Goal: Task Accomplishment & Management: Complete application form

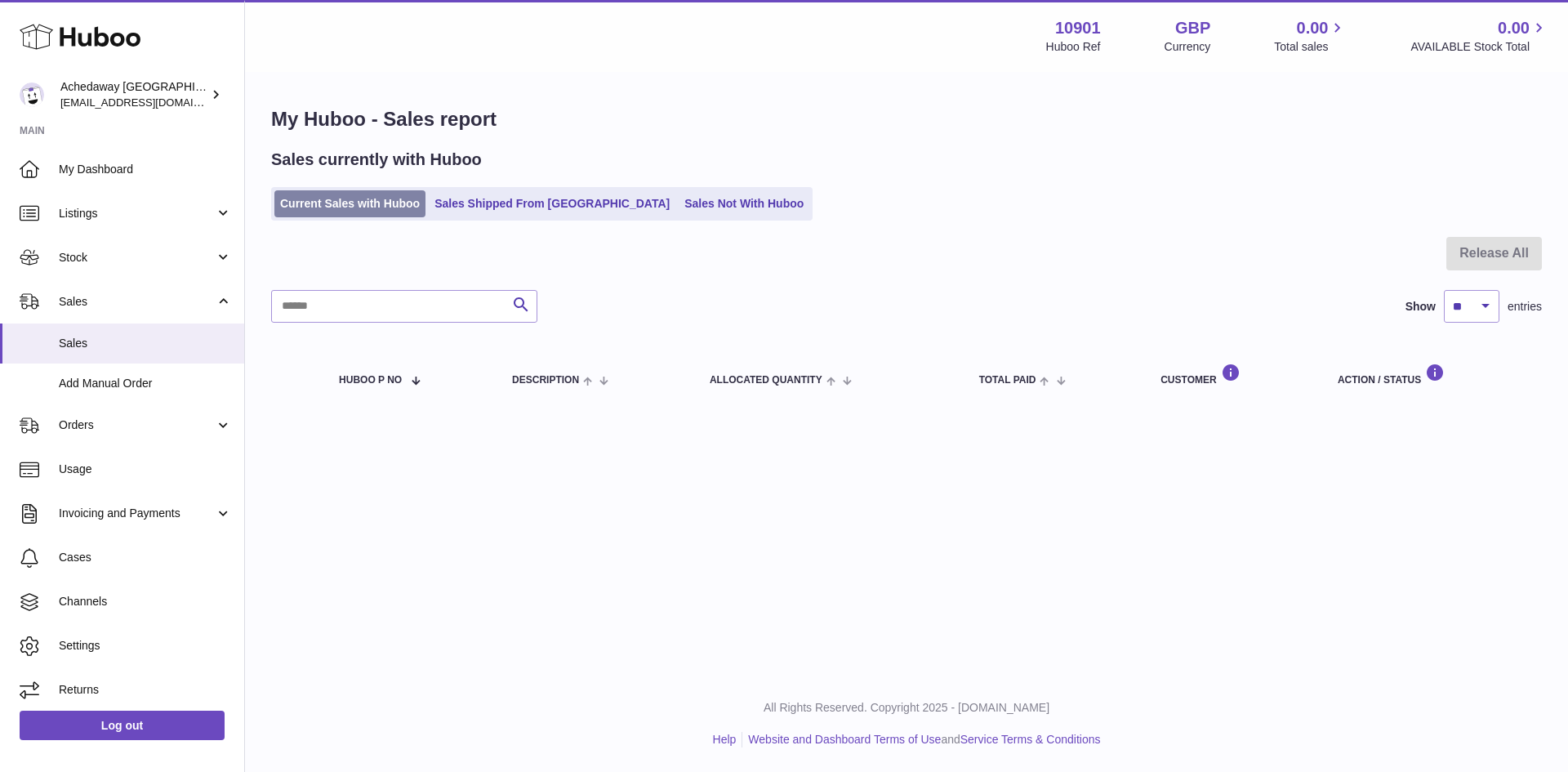
click at [366, 211] on link "Current Sales with Huboo" at bounding box center [350, 203] width 152 height 27
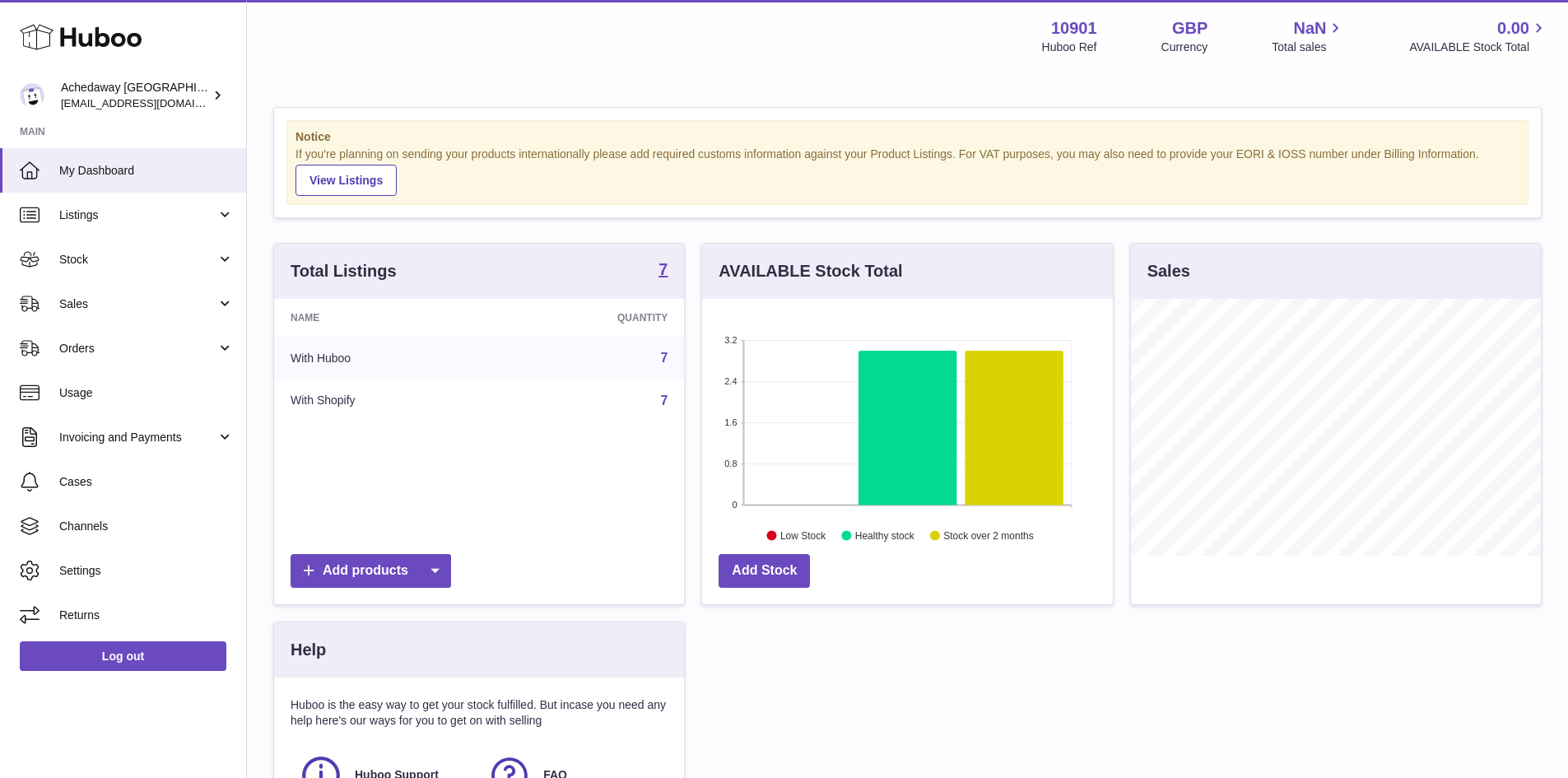
scroll to position [257, 410]
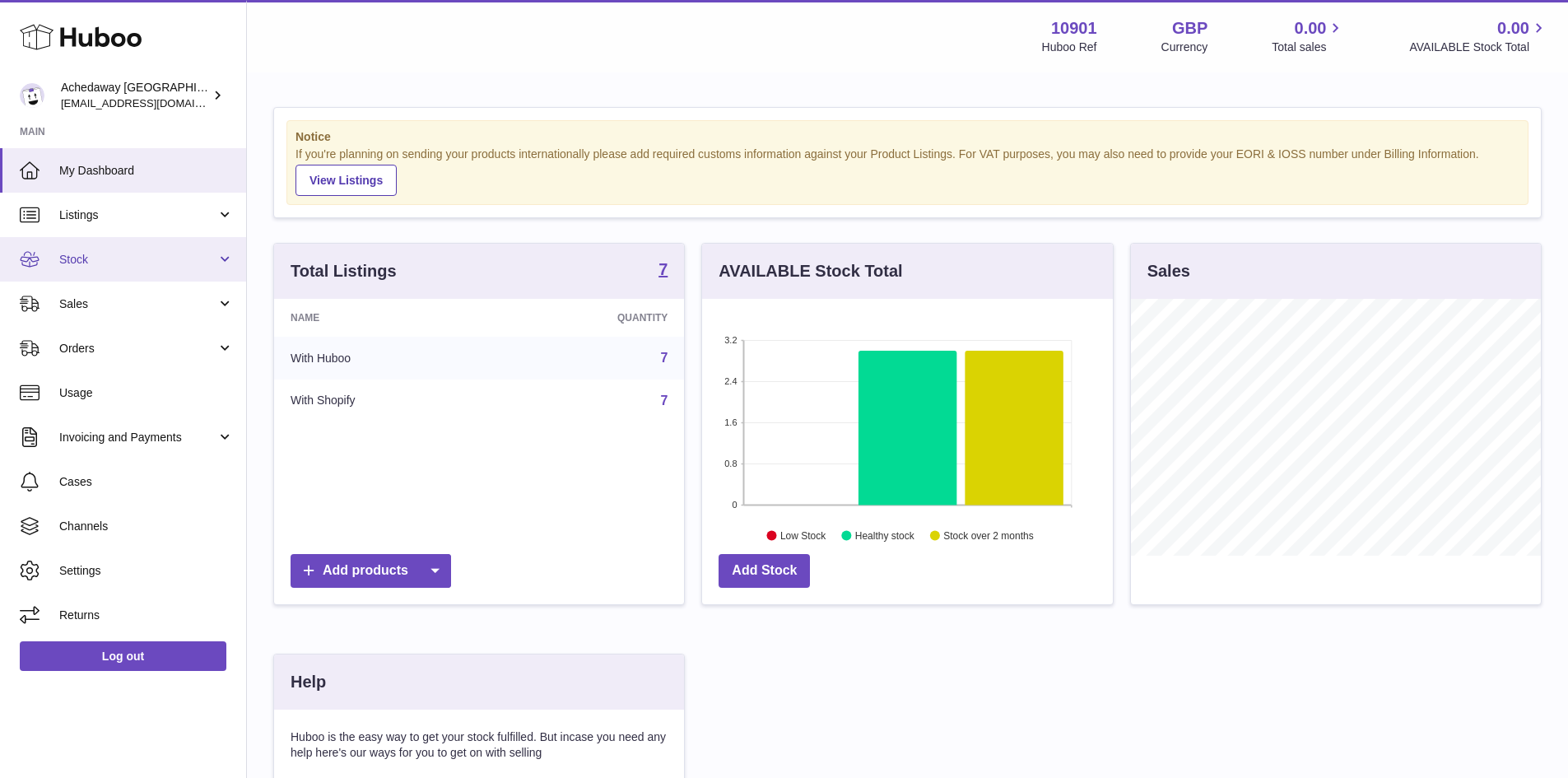
click at [167, 275] on link "Stock" at bounding box center [123, 259] width 246 height 45
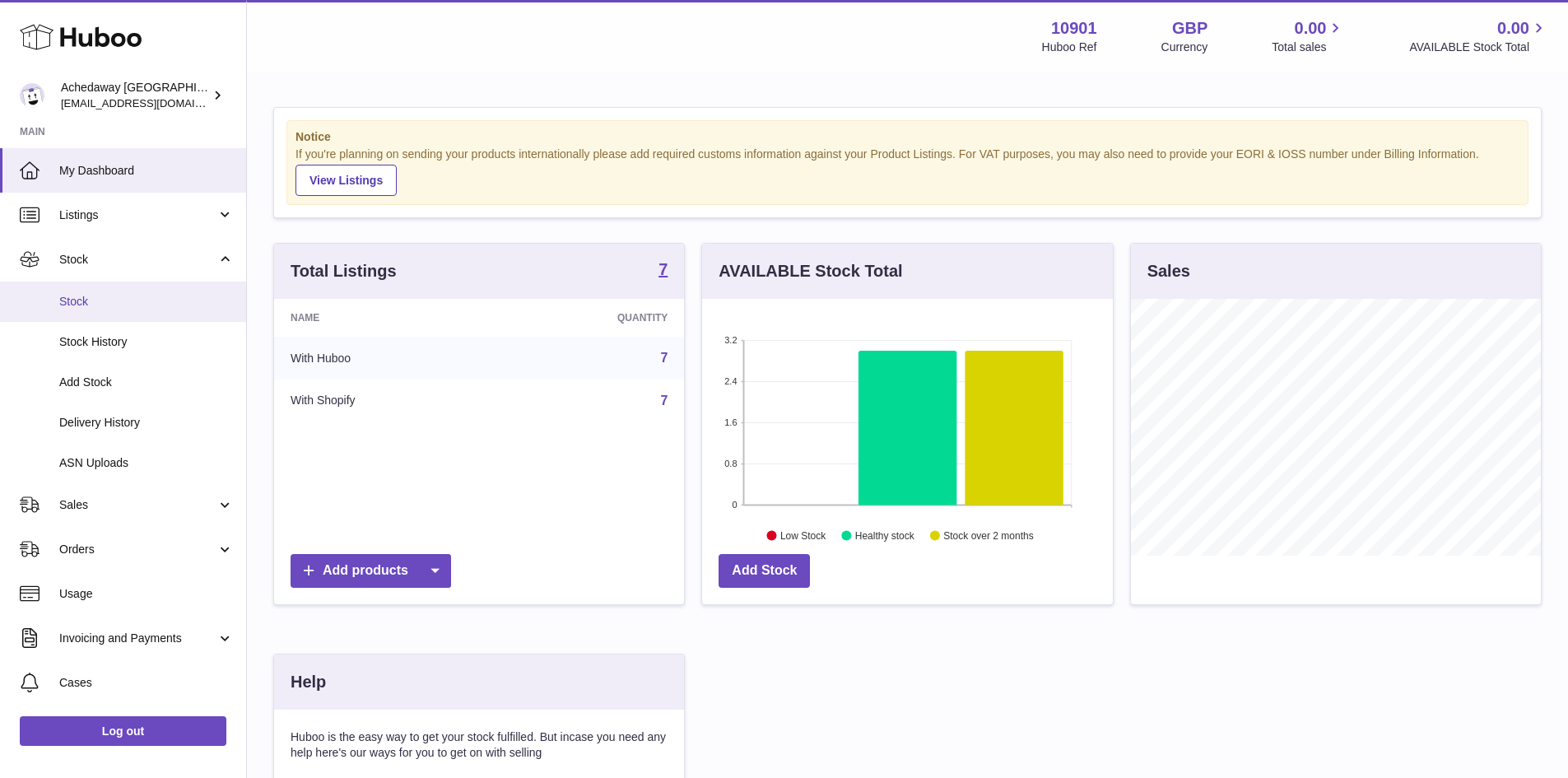
click at [172, 315] on link "Stock" at bounding box center [123, 302] width 246 height 40
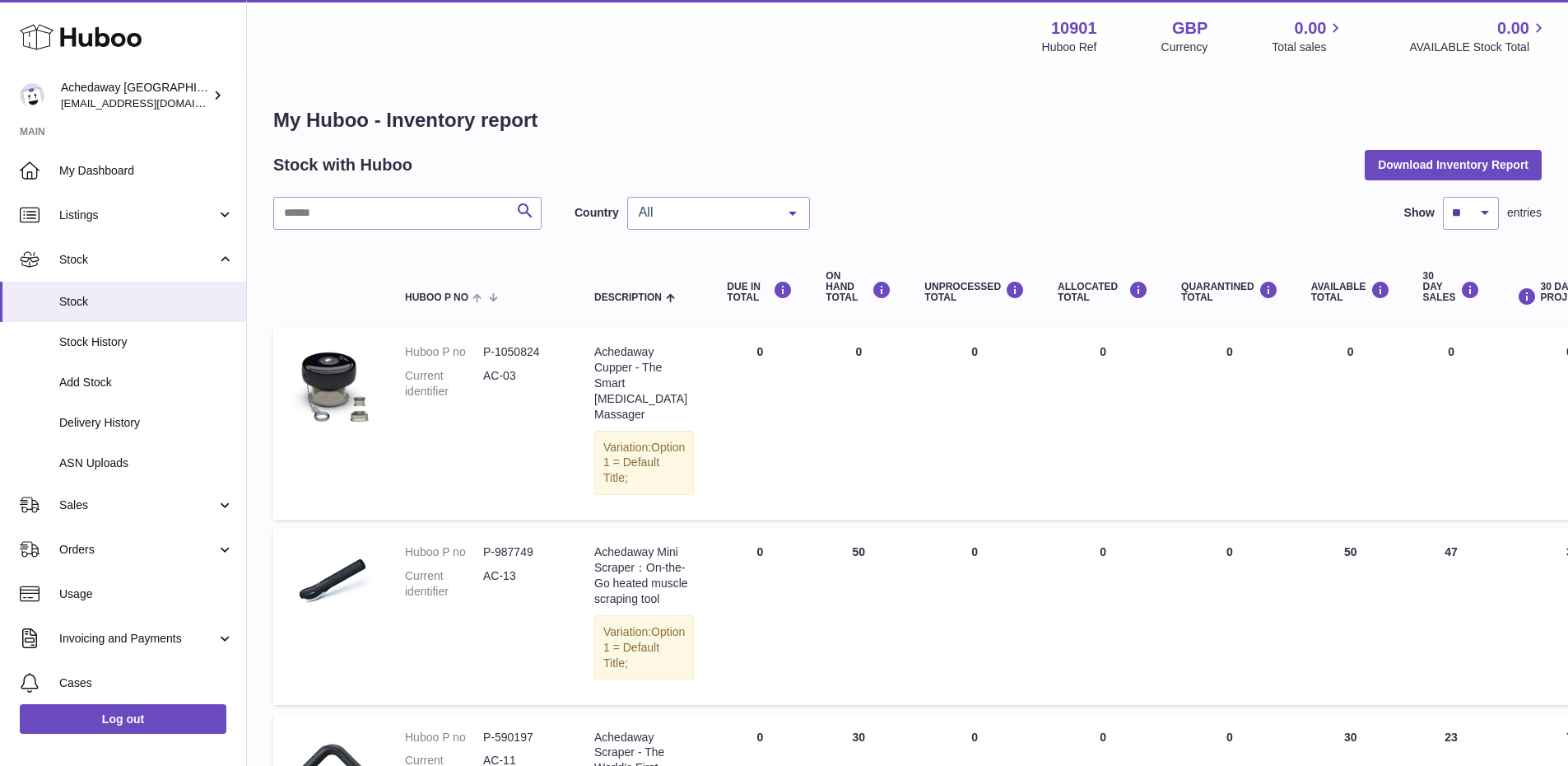
click at [687, 218] on span "All" at bounding box center [706, 212] width 142 height 16
click at [674, 273] on span "GB" at bounding box center [718, 279] width 181 height 33
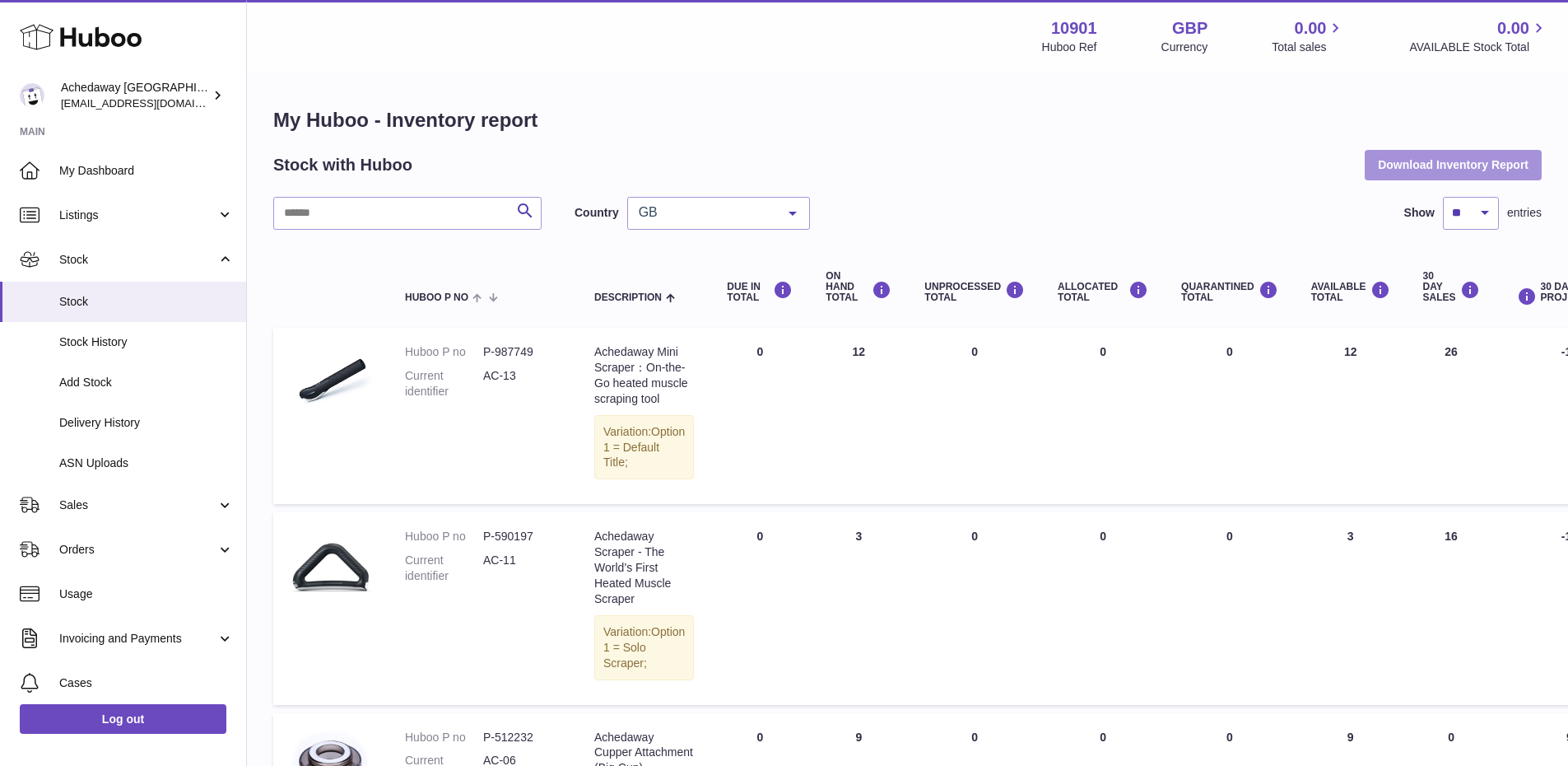
click at [1441, 171] on button "Download Inventory Report" at bounding box center [1453, 165] width 177 height 30
click at [703, 226] on div "GB" at bounding box center [718, 213] width 183 height 33
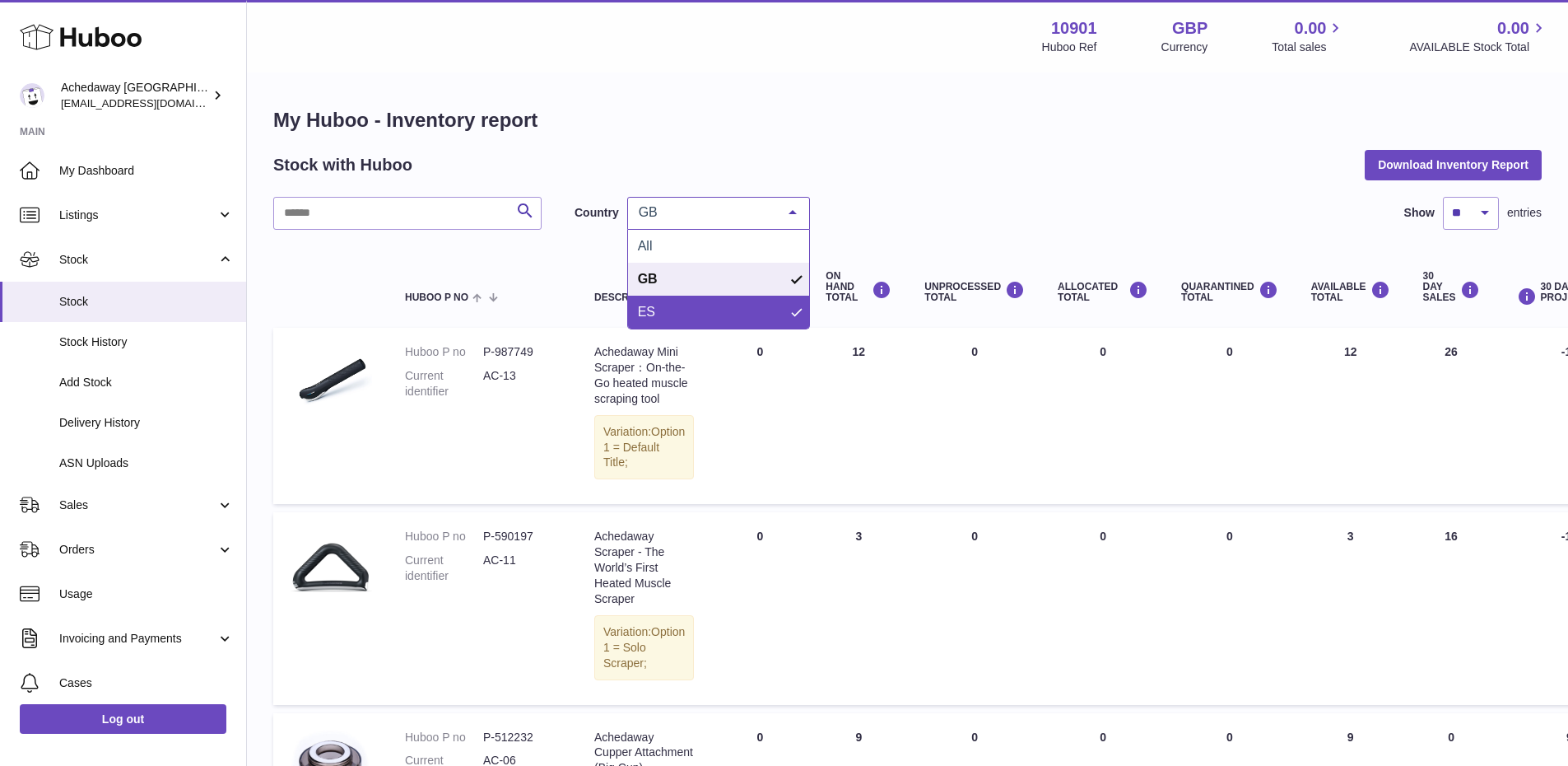
click at [675, 309] on span "ES" at bounding box center [718, 312] width 181 height 33
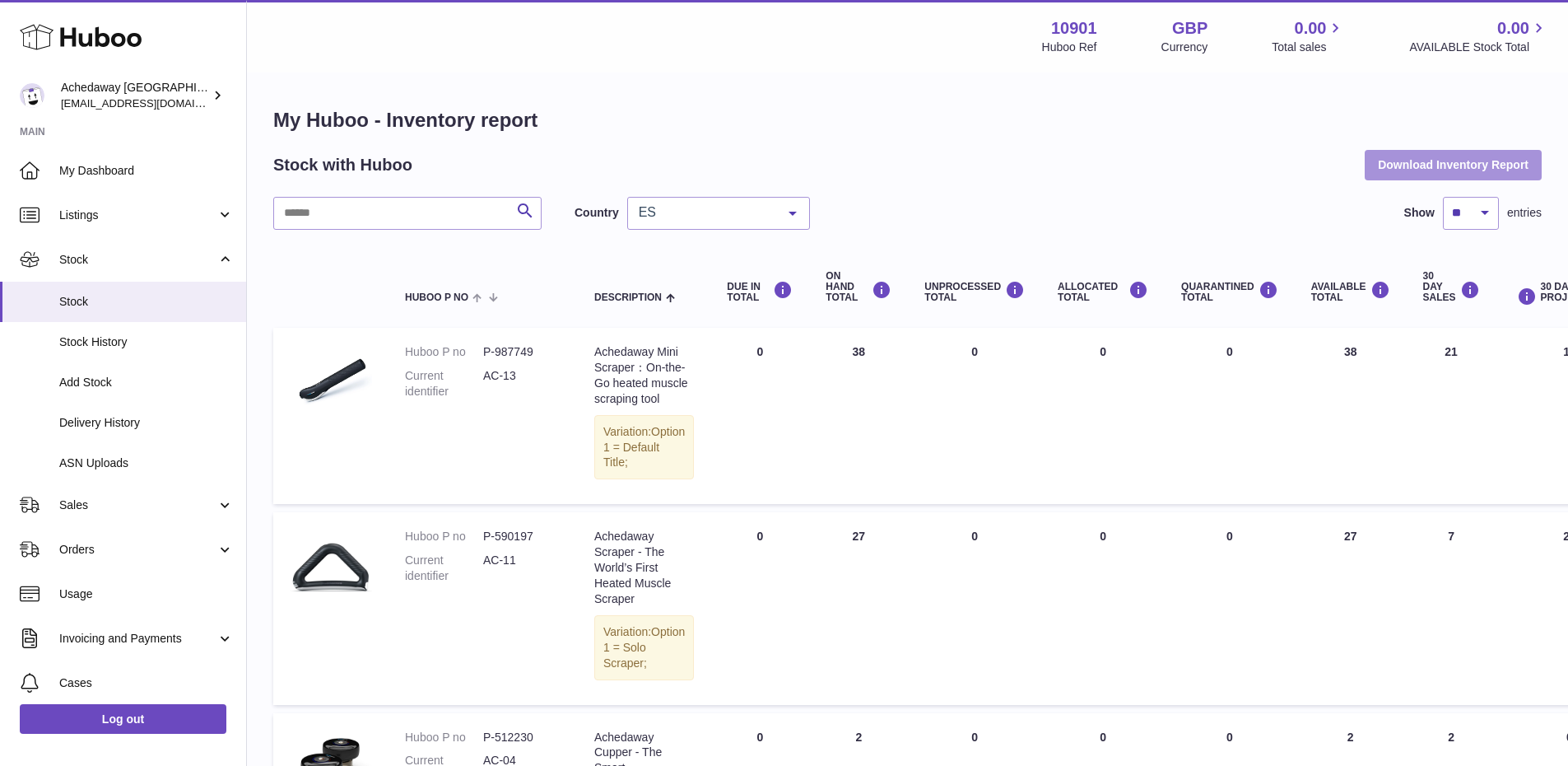
click at [1424, 162] on button "Download Inventory Report" at bounding box center [1453, 165] width 177 height 30
click at [154, 300] on span "Stock" at bounding box center [146, 302] width 175 height 16
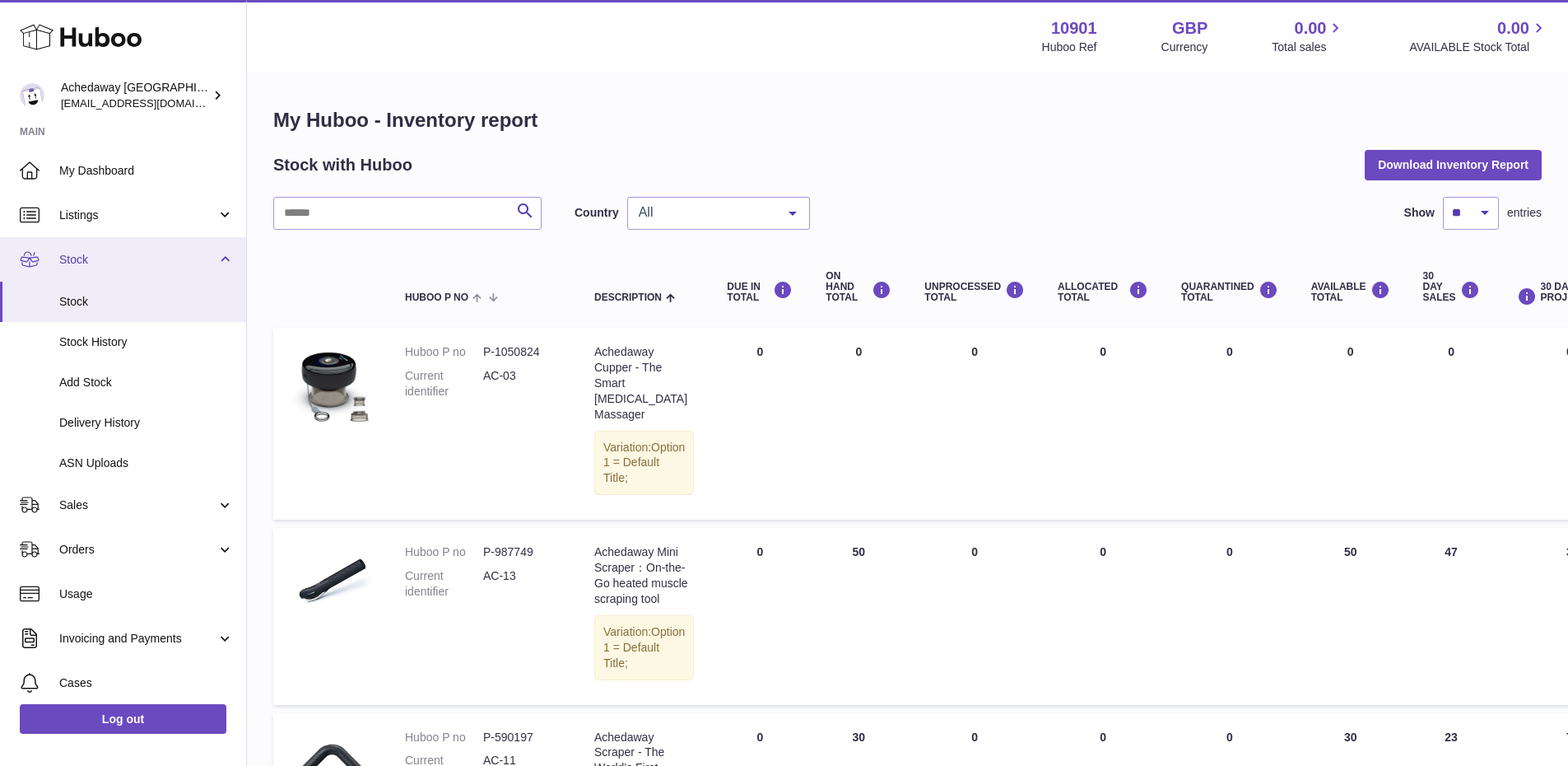
click at [152, 274] on link "Stock" at bounding box center [123, 259] width 246 height 45
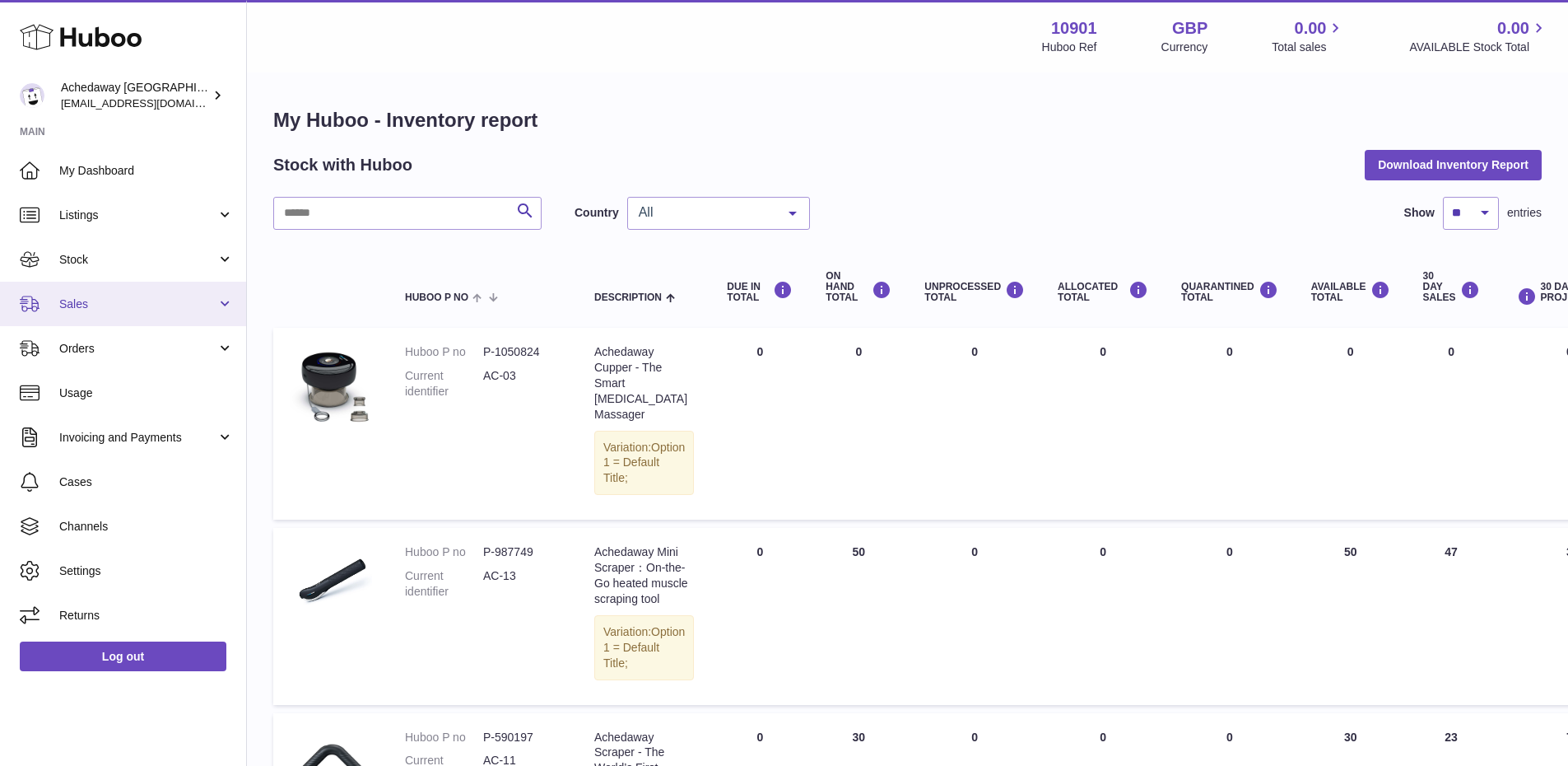
click at [110, 321] on link "Sales" at bounding box center [123, 304] width 246 height 45
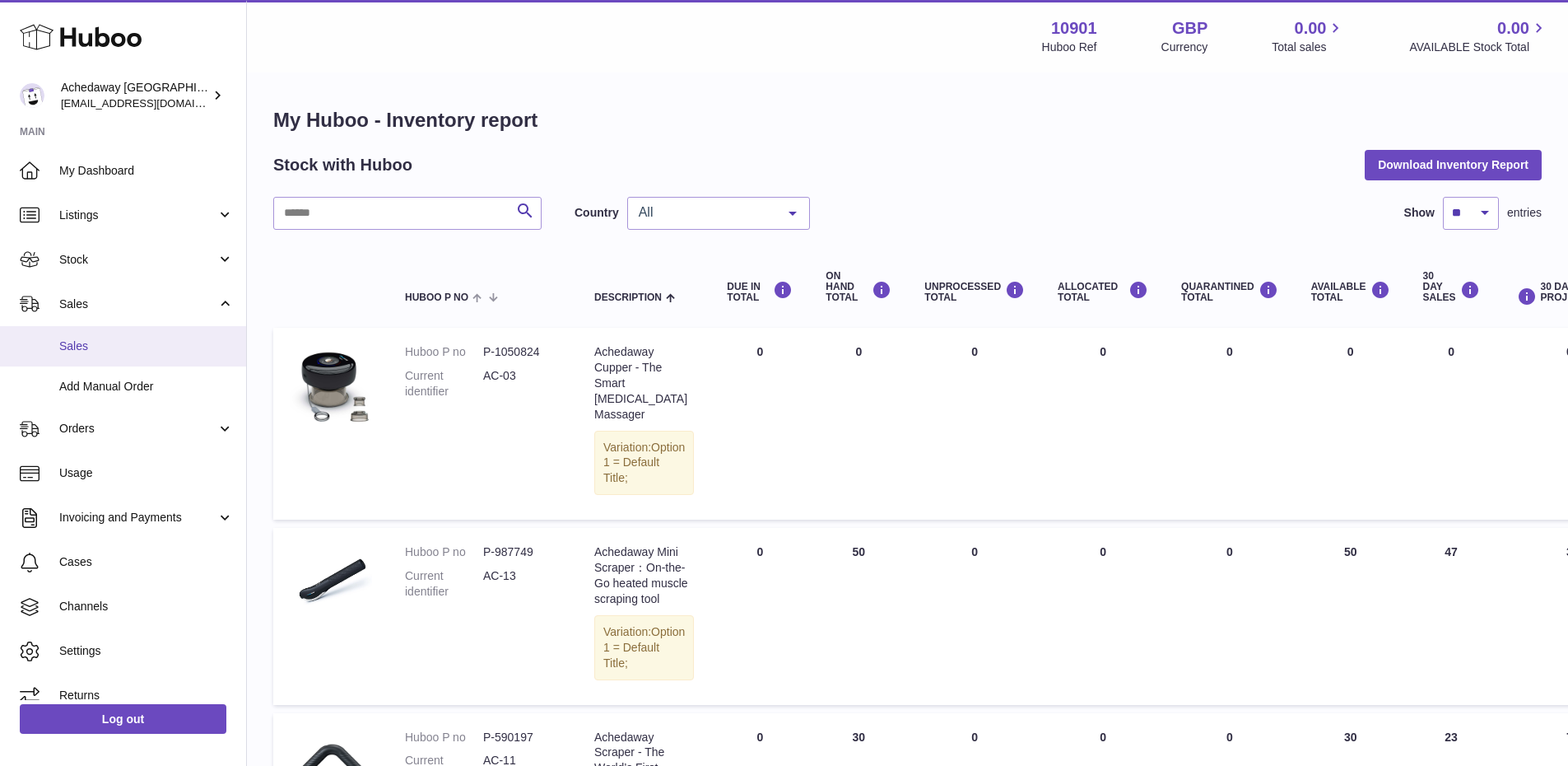
click at [114, 348] on span "Sales" at bounding box center [146, 347] width 175 height 16
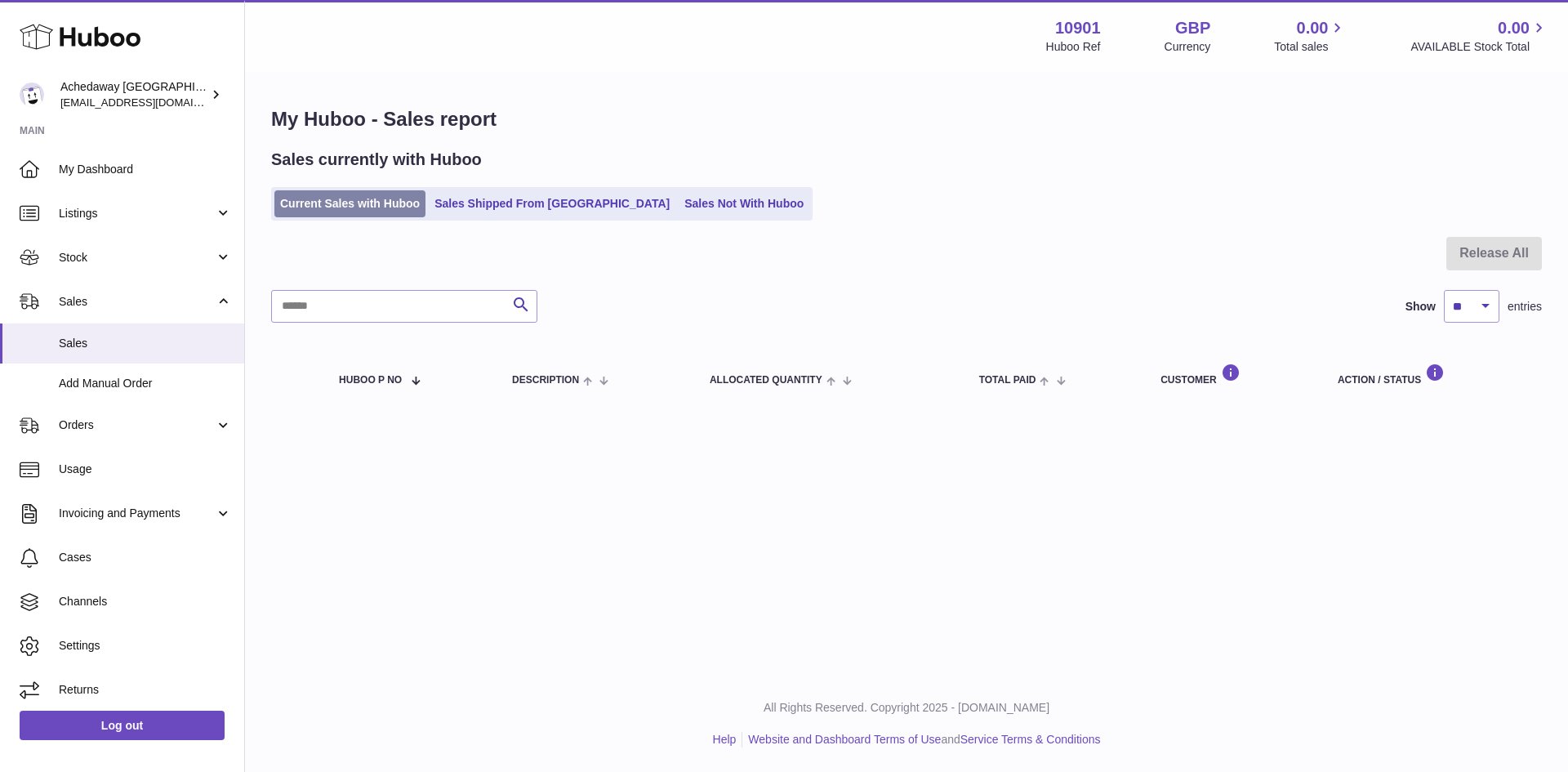
click at [380, 193] on link "Current Sales with Huboo" at bounding box center [350, 203] width 152 height 27
click at [149, 337] on span "Sales" at bounding box center [145, 344] width 173 height 16
click at [129, 337] on span "Sales" at bounding box center [145, 344] width 173 height 16
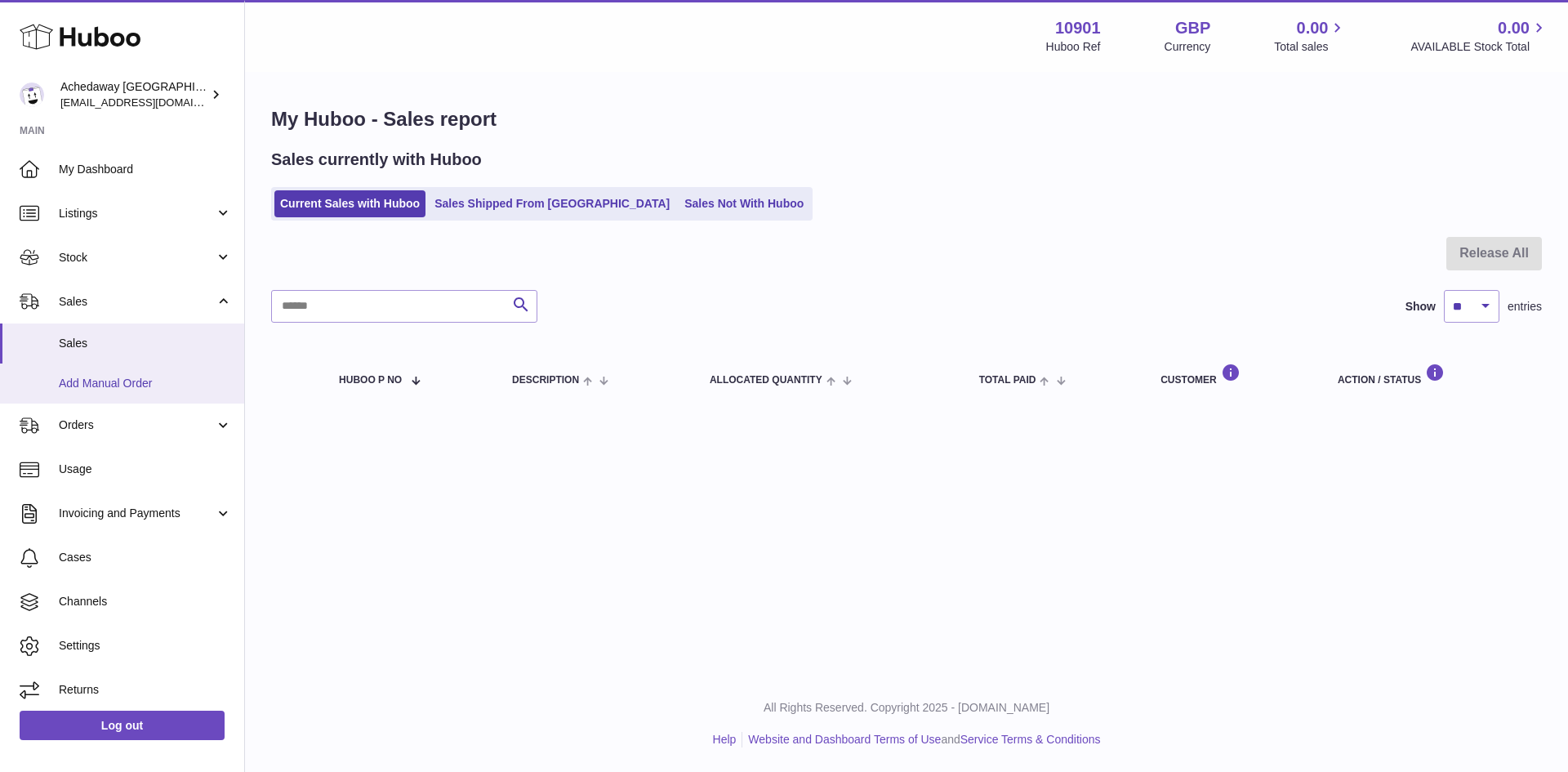
click at [152, 391] on link "Add Manual Order" at bounding box center [122, 384] width 244 height 40
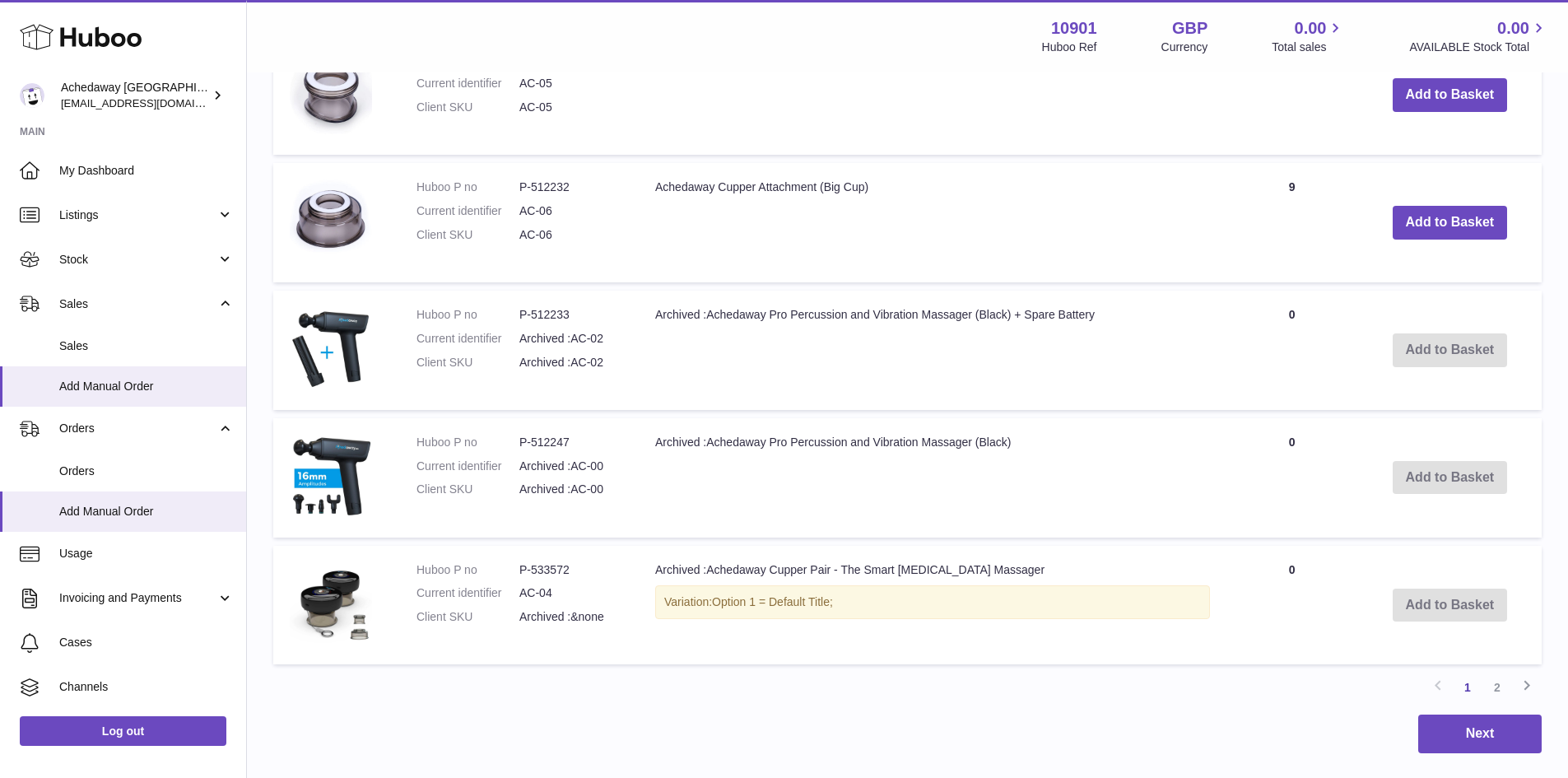
scroll to position [1264, 0]
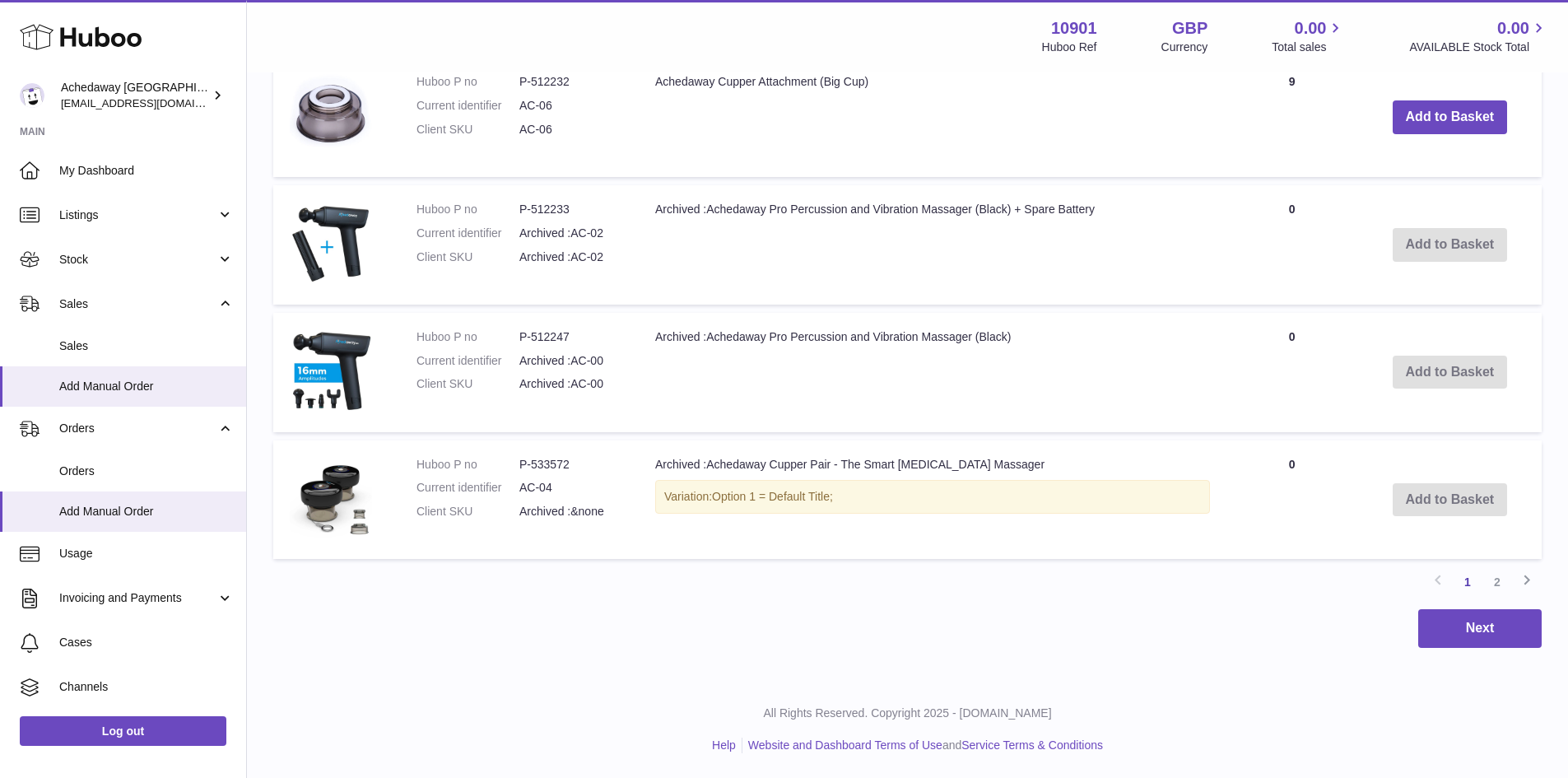
click at [1500, 583] on link "2" at bounding box center [1498, 582] width 30 height 30
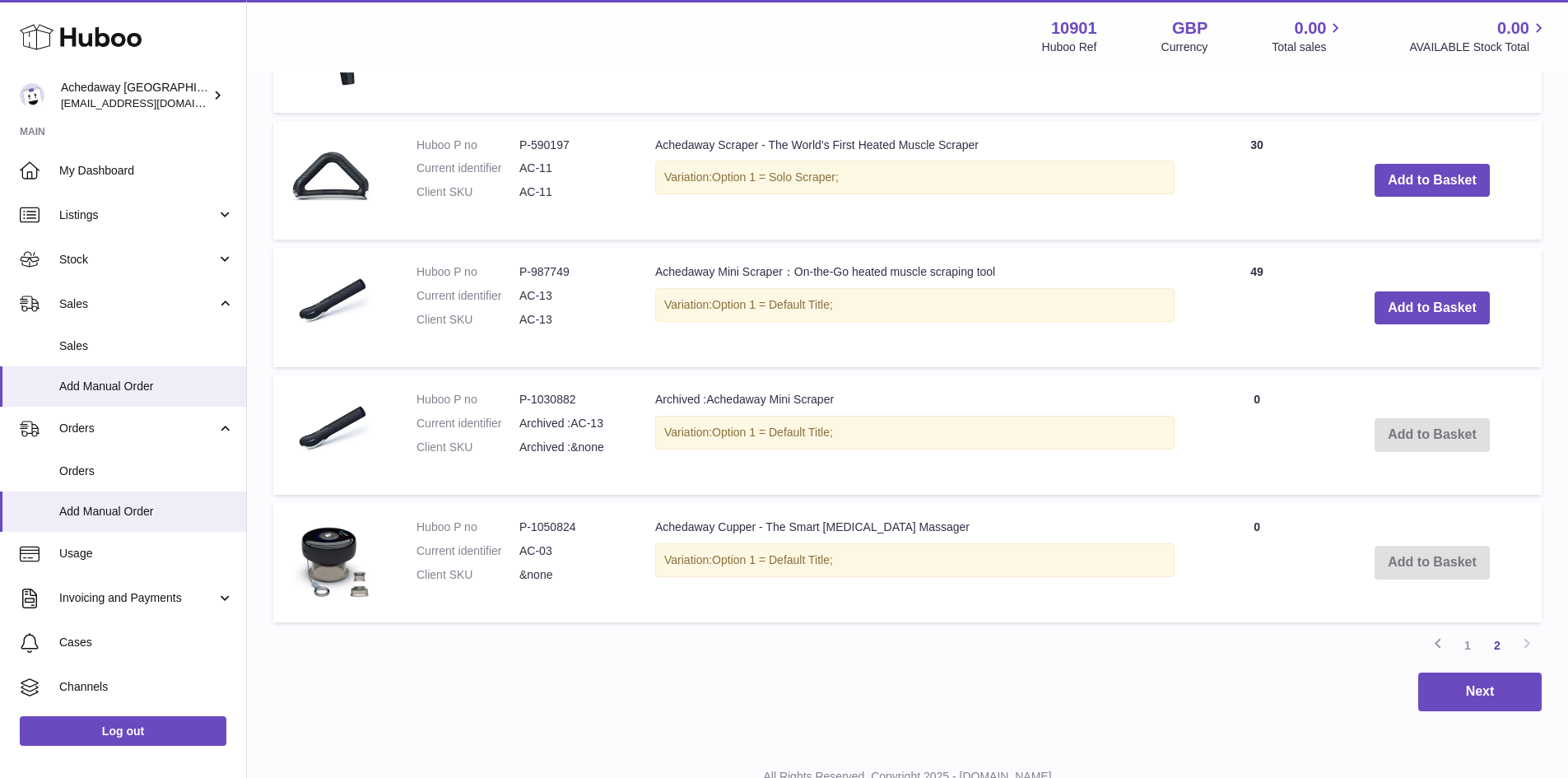
scroll to position [589, 0]
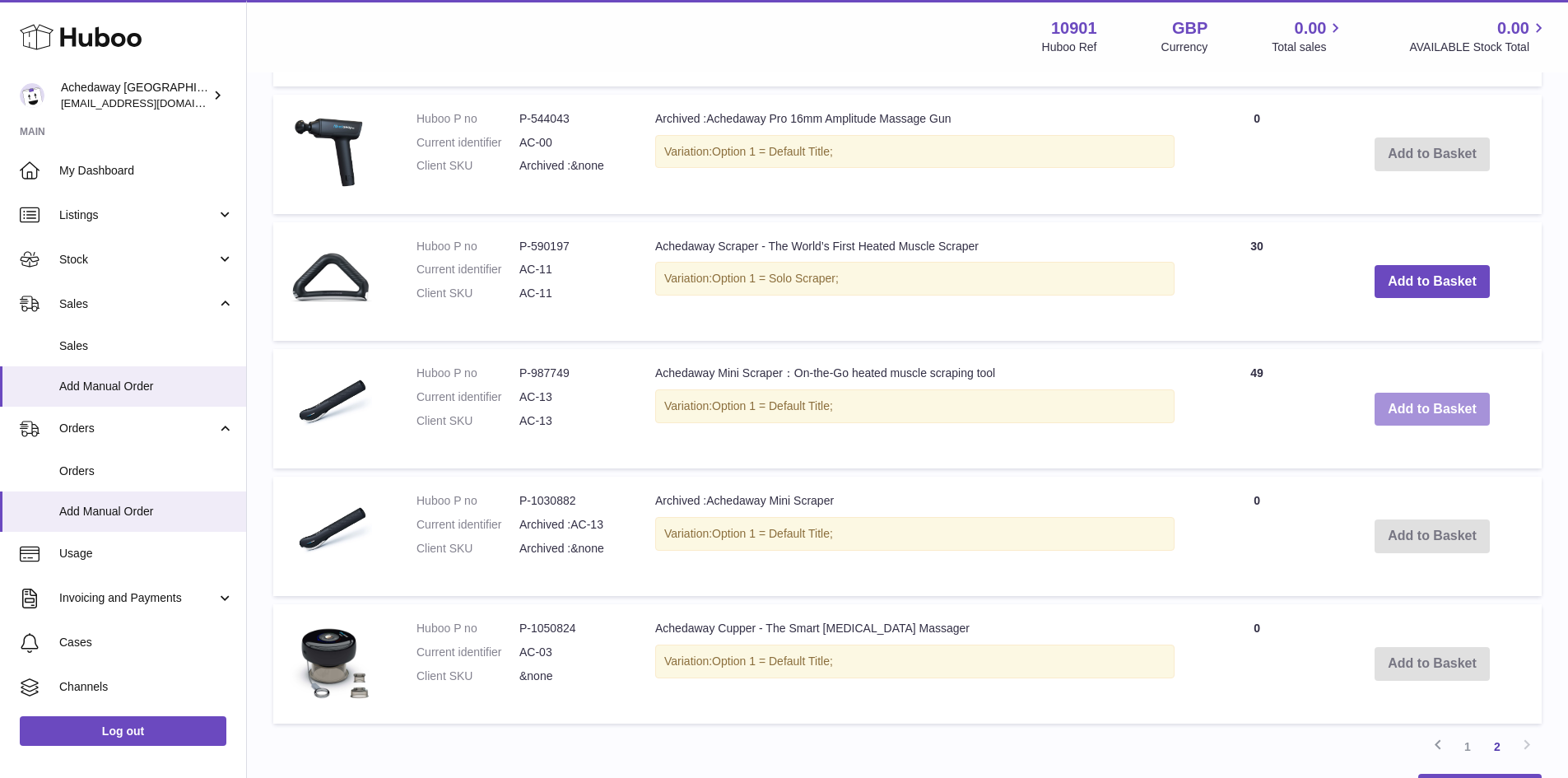
click at [1433, 419] on button "Add to Basket" at bounding box center [1432, 409] width 115 height 34
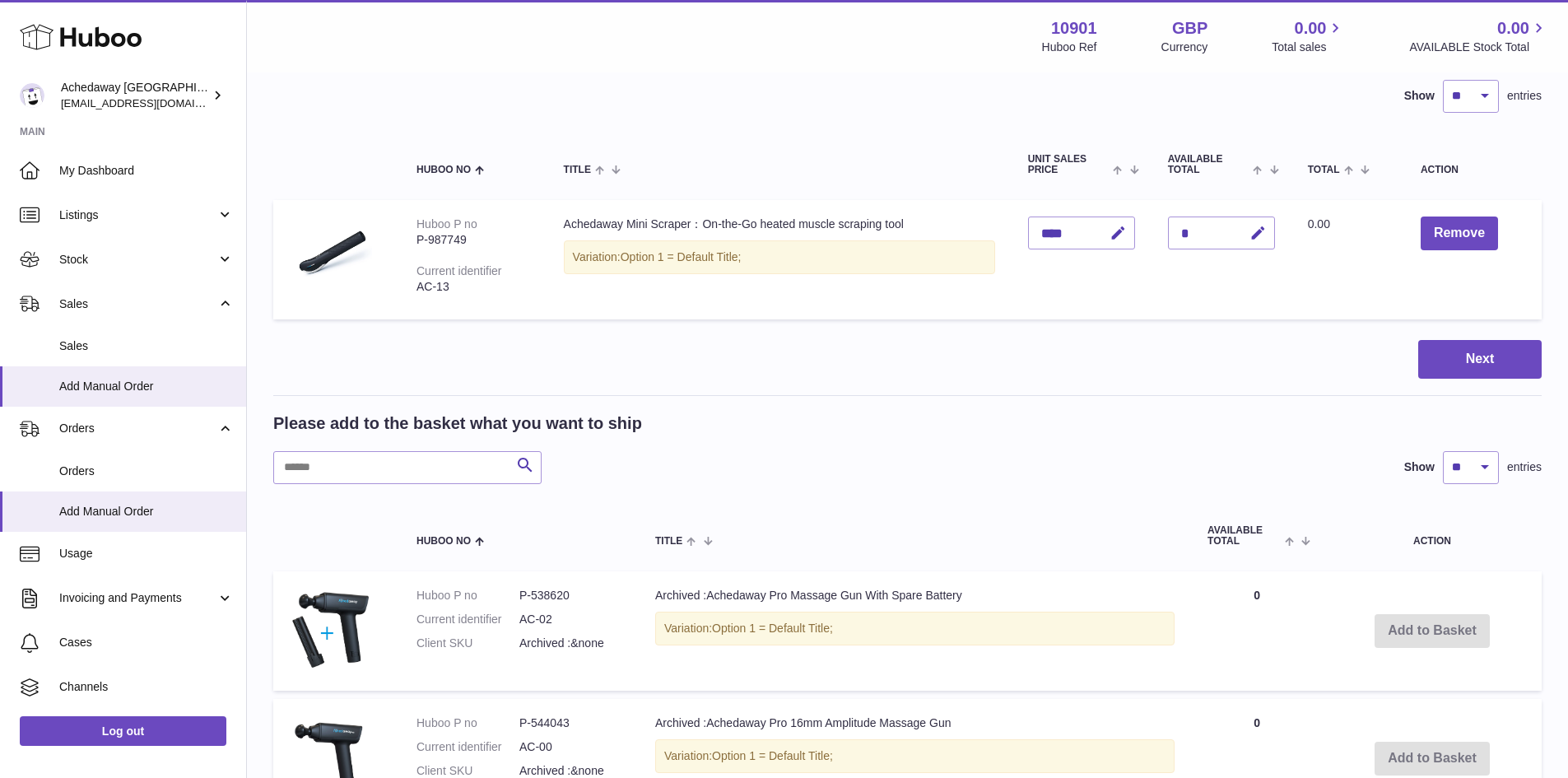
scroll to position [0, 0]
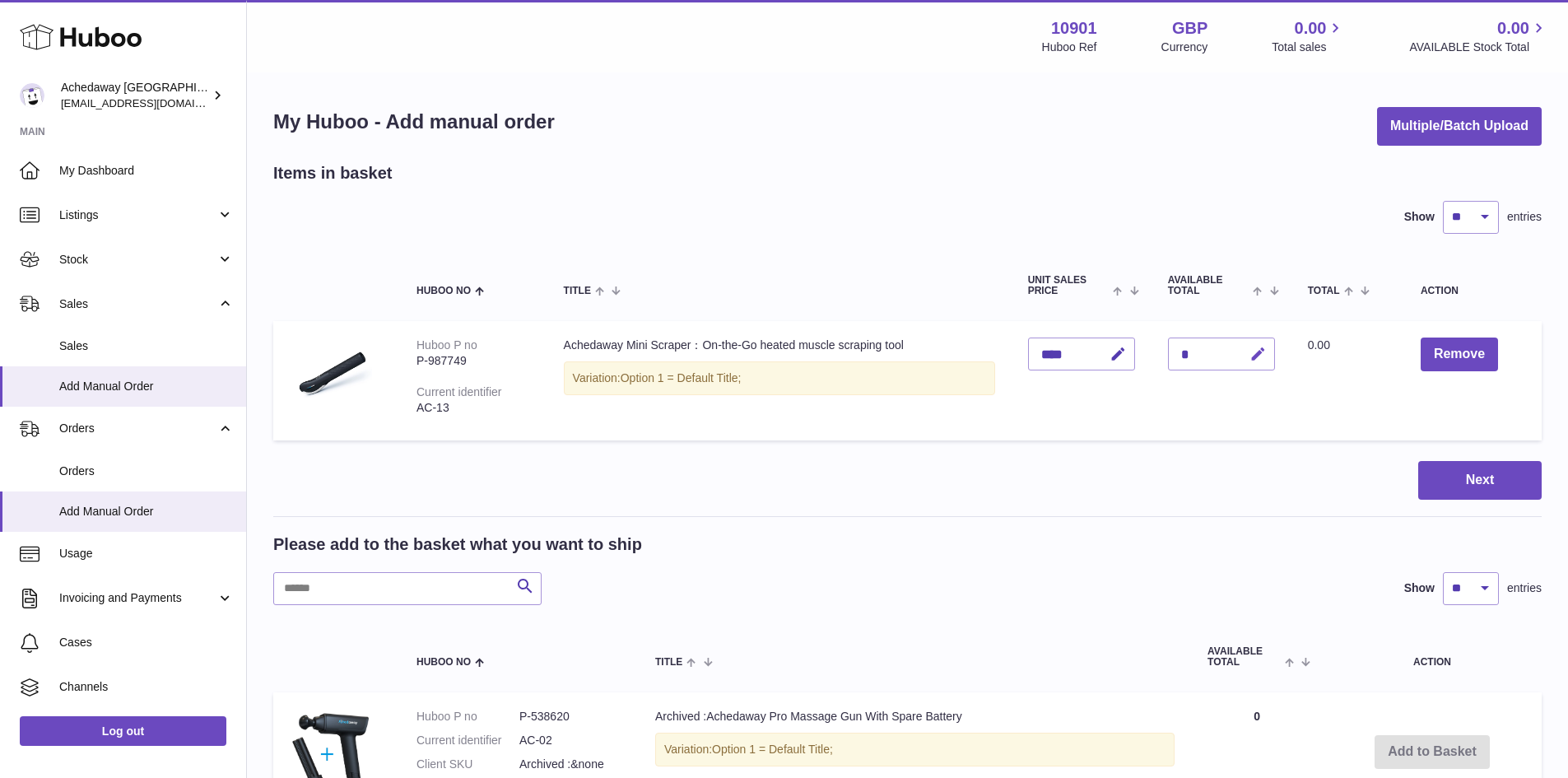
click at [1251, 353] on icon "button" at bounding box center [1257, 354] width 17 height 17
click at [1199, 348] on input "*" at bounding box center [1221, 354] width 107 height 33
type input "**"
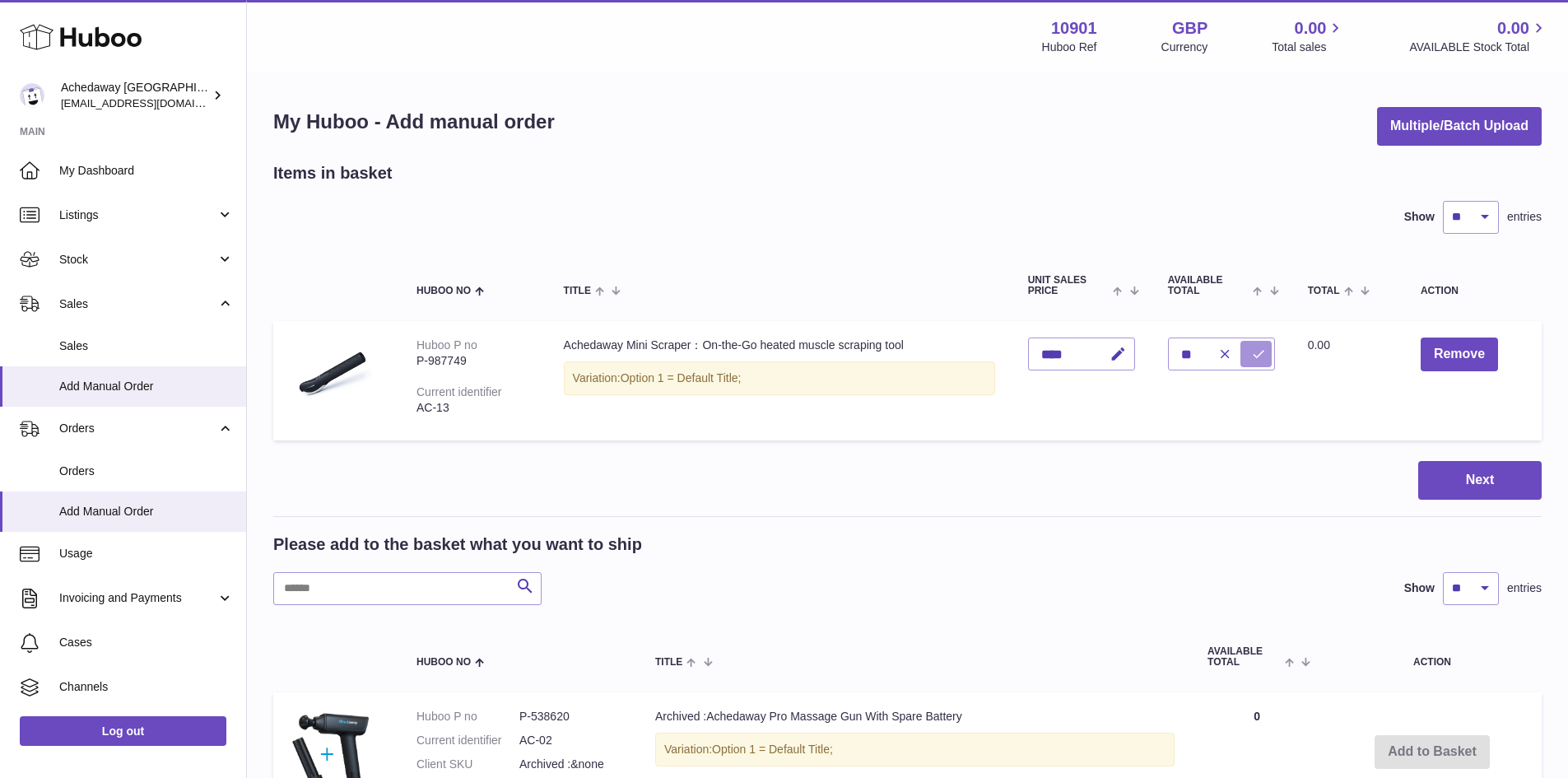
click at [1261, 352] on icon "submit" at bounding box center [1258, 354] width 15 height 15
click at [1441, 478] on button "Next" at bounding box center [1480, 480] width 124 height 39
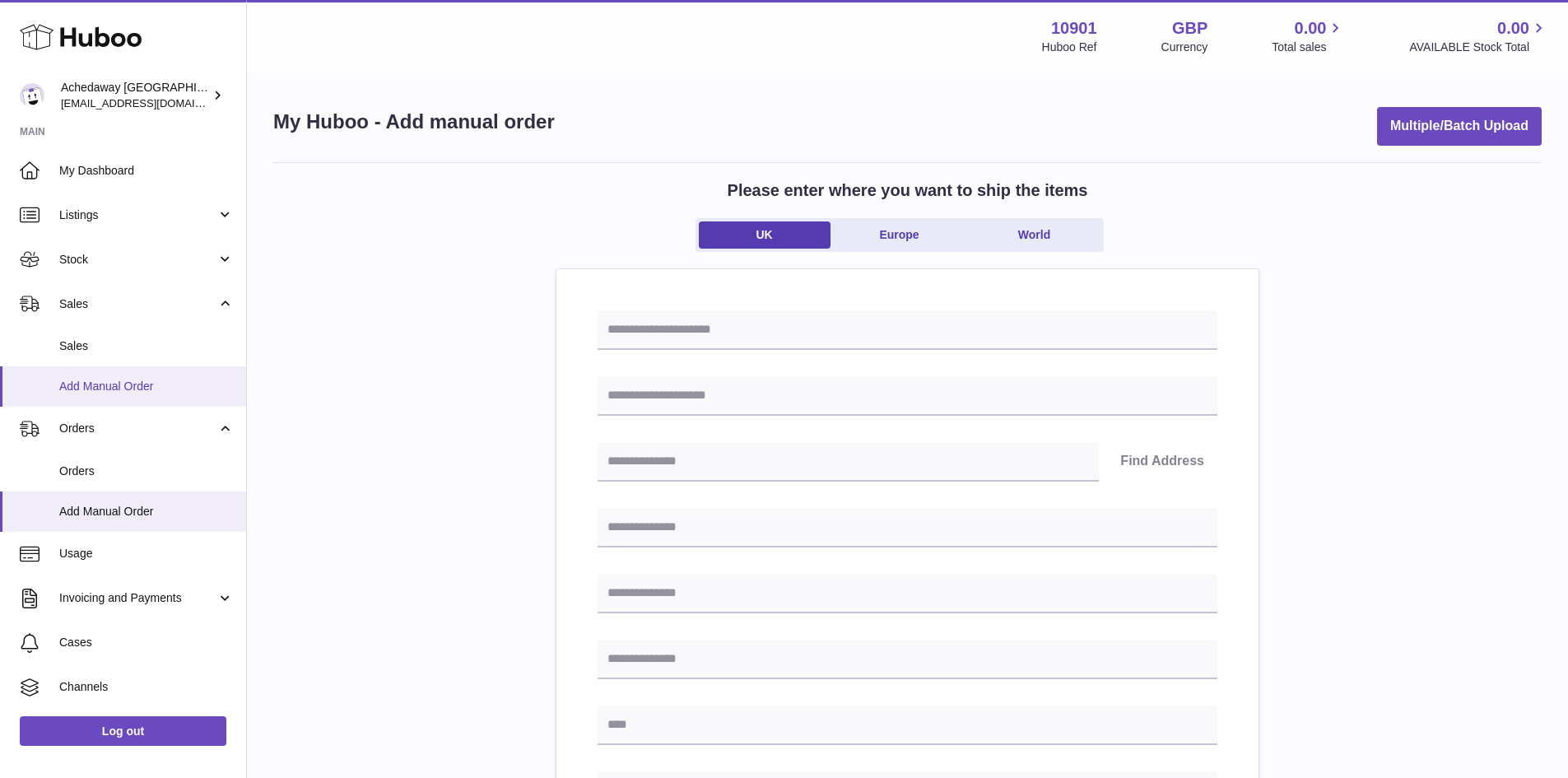
click at [107, 379] on span "Add Manual Order" at bounding box center [146, 387] width 175 height 16
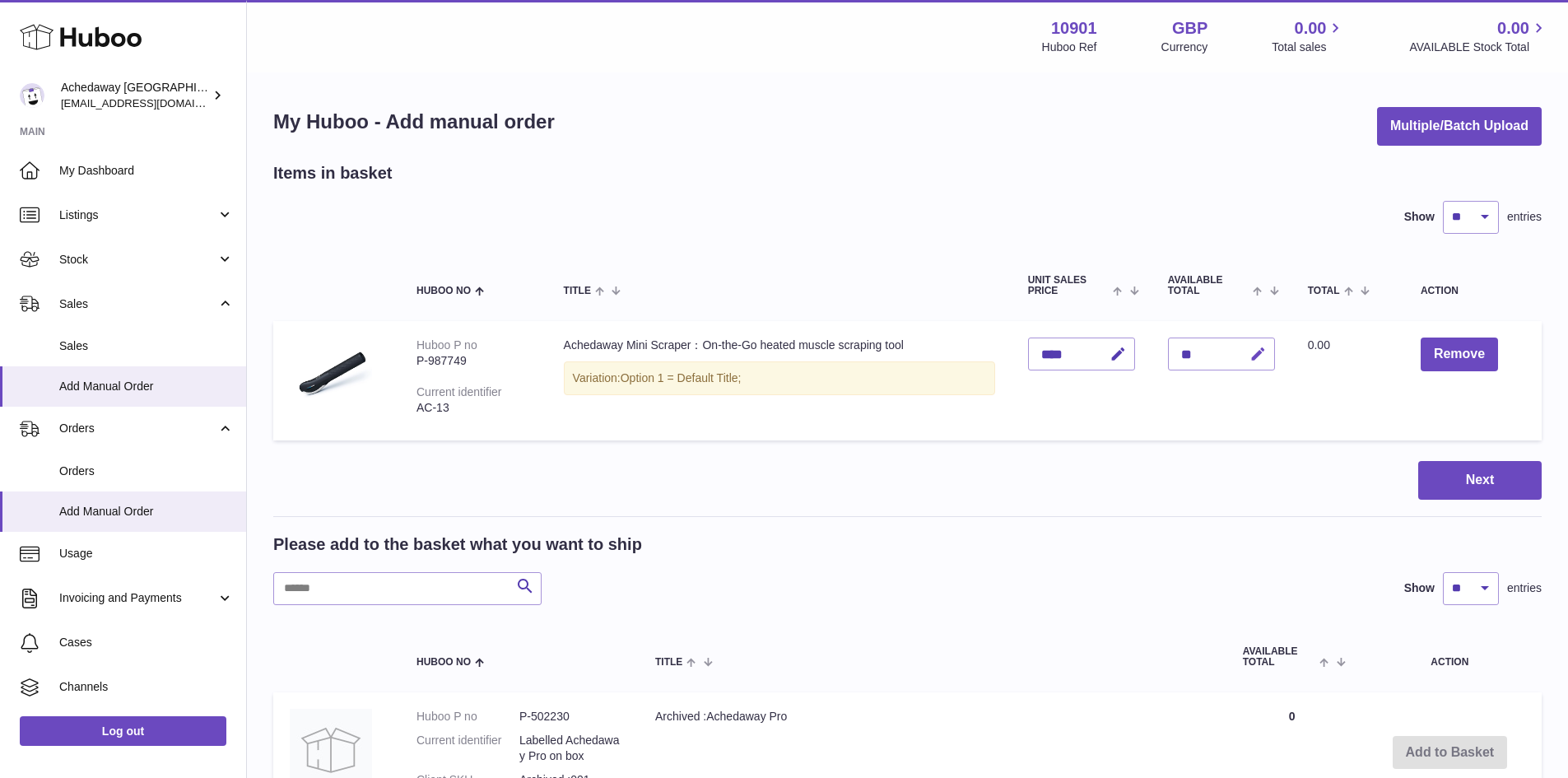
click at [1259, 352] on icon "button" at bounding box center [1257, 354] width 17 height 17
click at [1442, 359] on button "Remove" at bounding box center [1459, 355] width 77 height 34
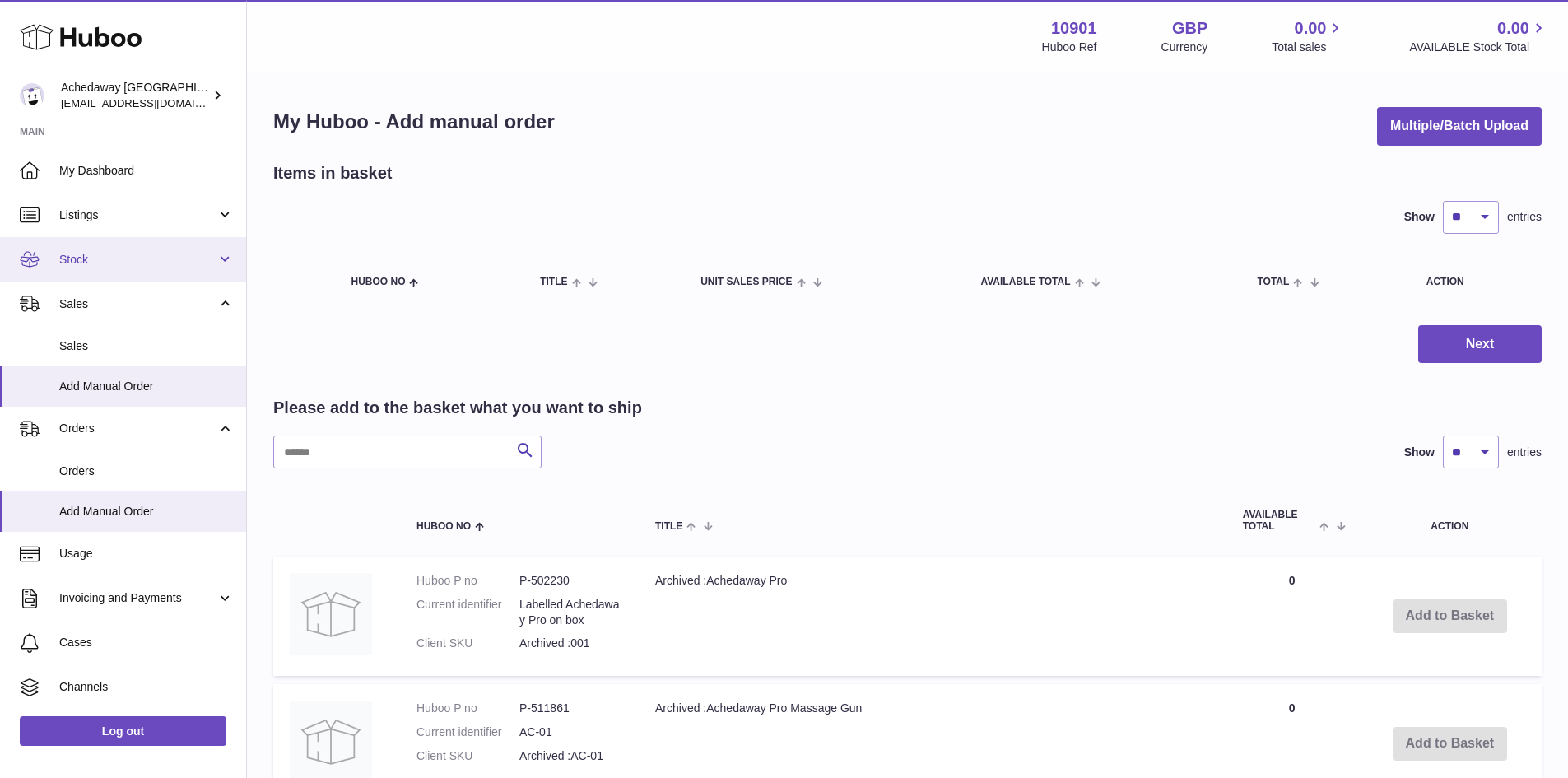
click at [117, 251] on link "Stock" at bounding box center [123, 259] width 246 height 45
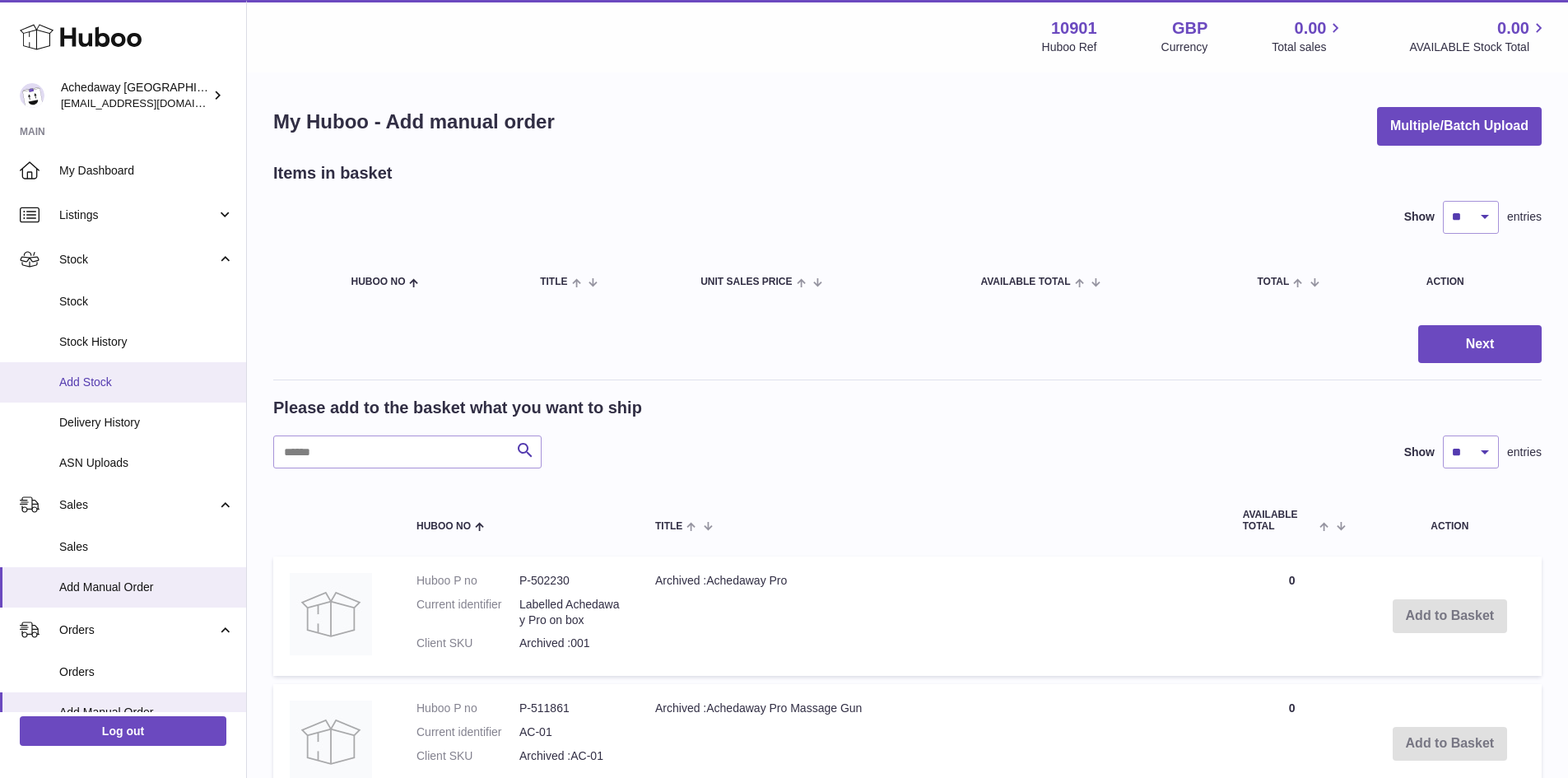
click at [133, 387] on span "Add Stock" at bounding box center [146, 383] width 175 height 16
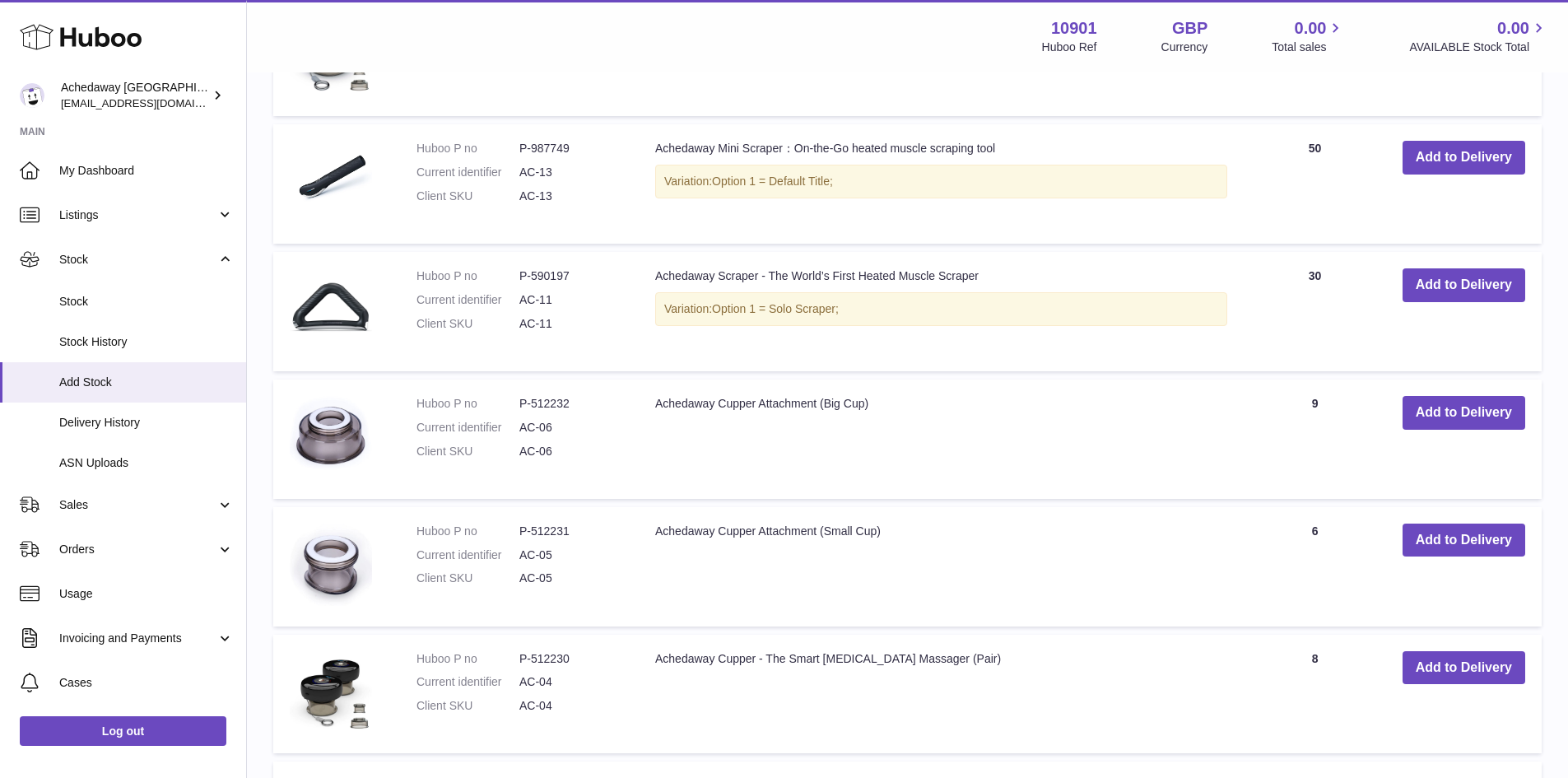
scroll to position [318, 0]
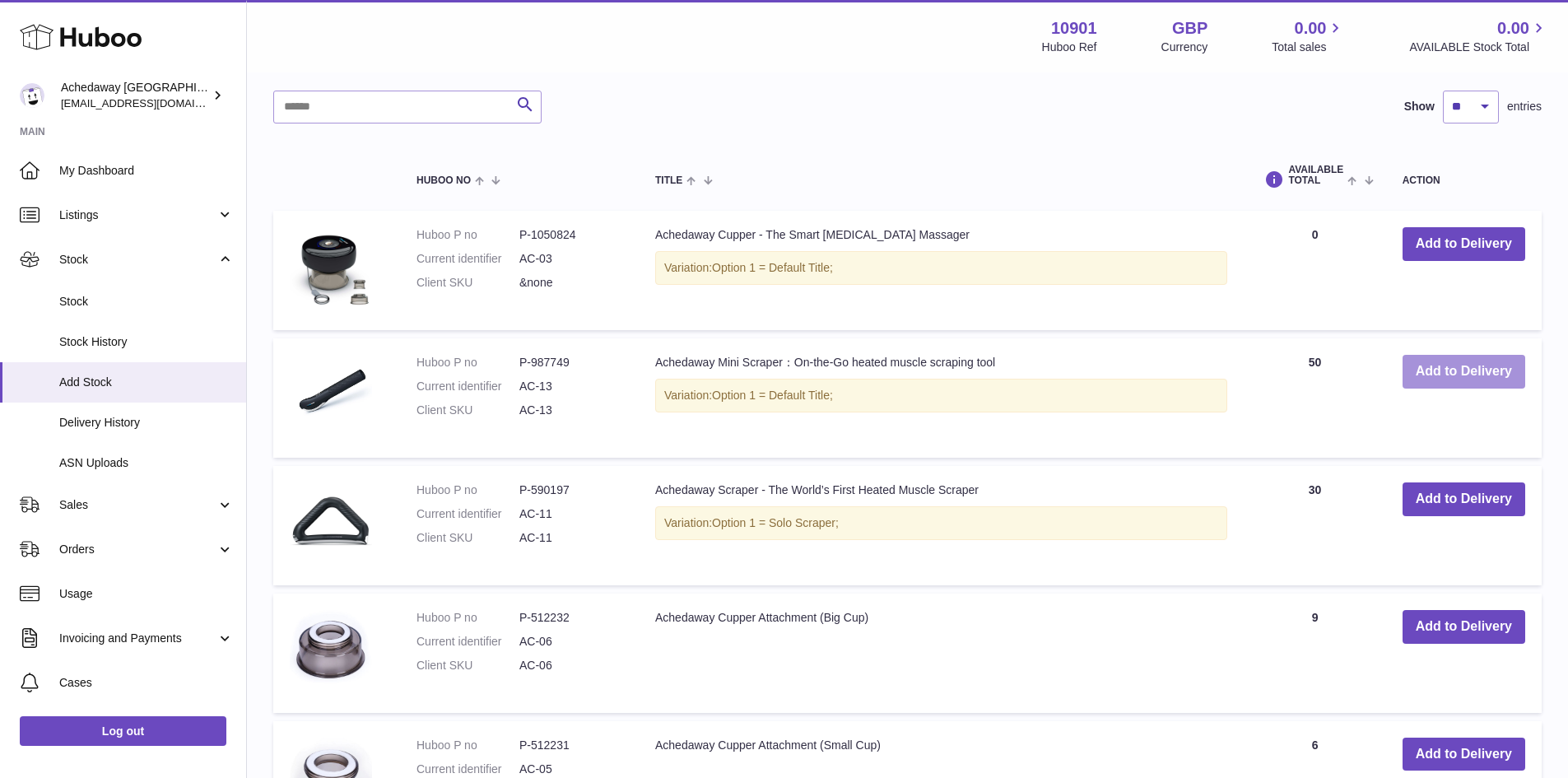
click at [1427, 372] on button "Add to Delivery" at bounding box center [1464, 372] width 123 height 34
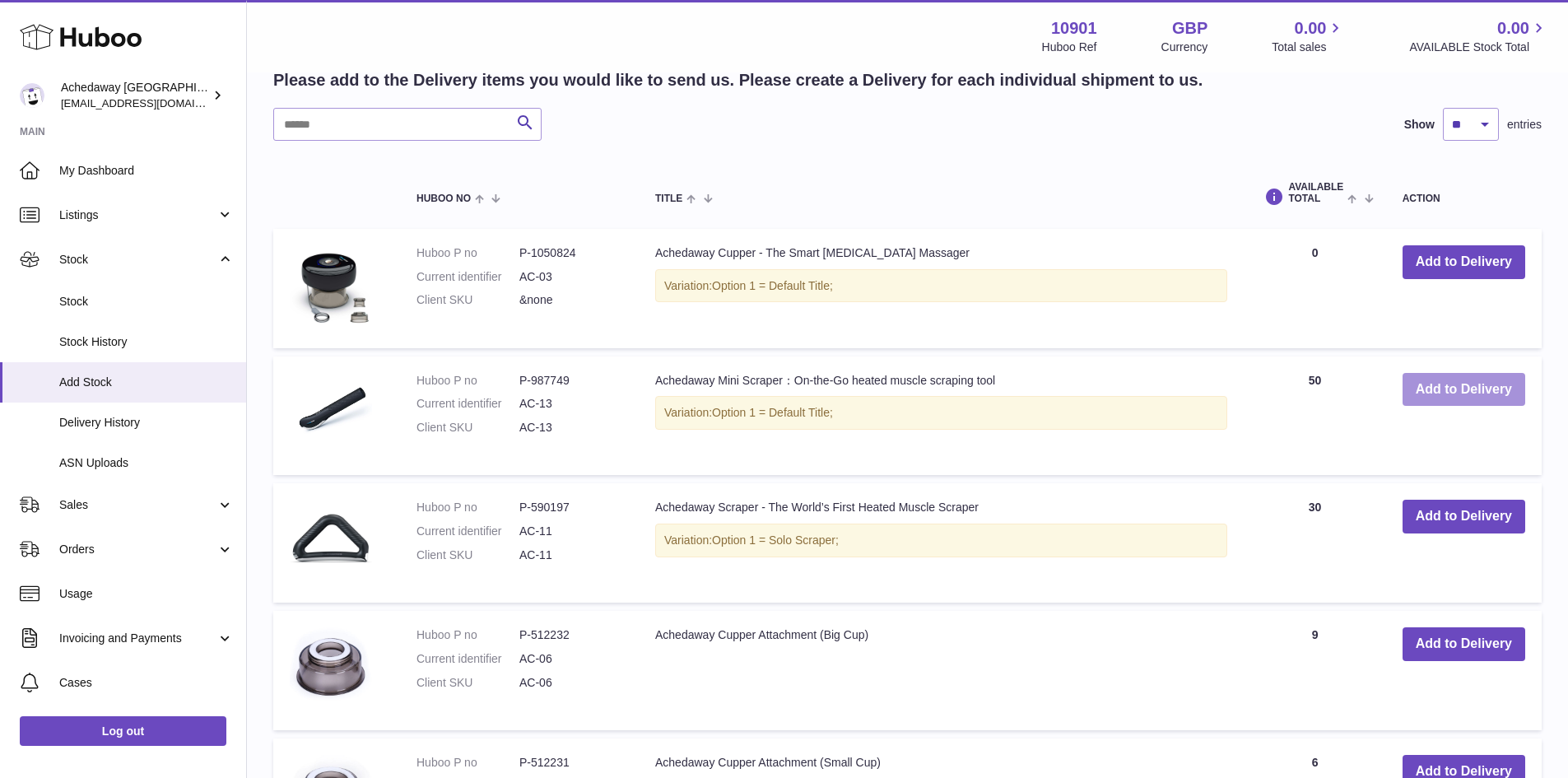
scroll to position [62, 0]
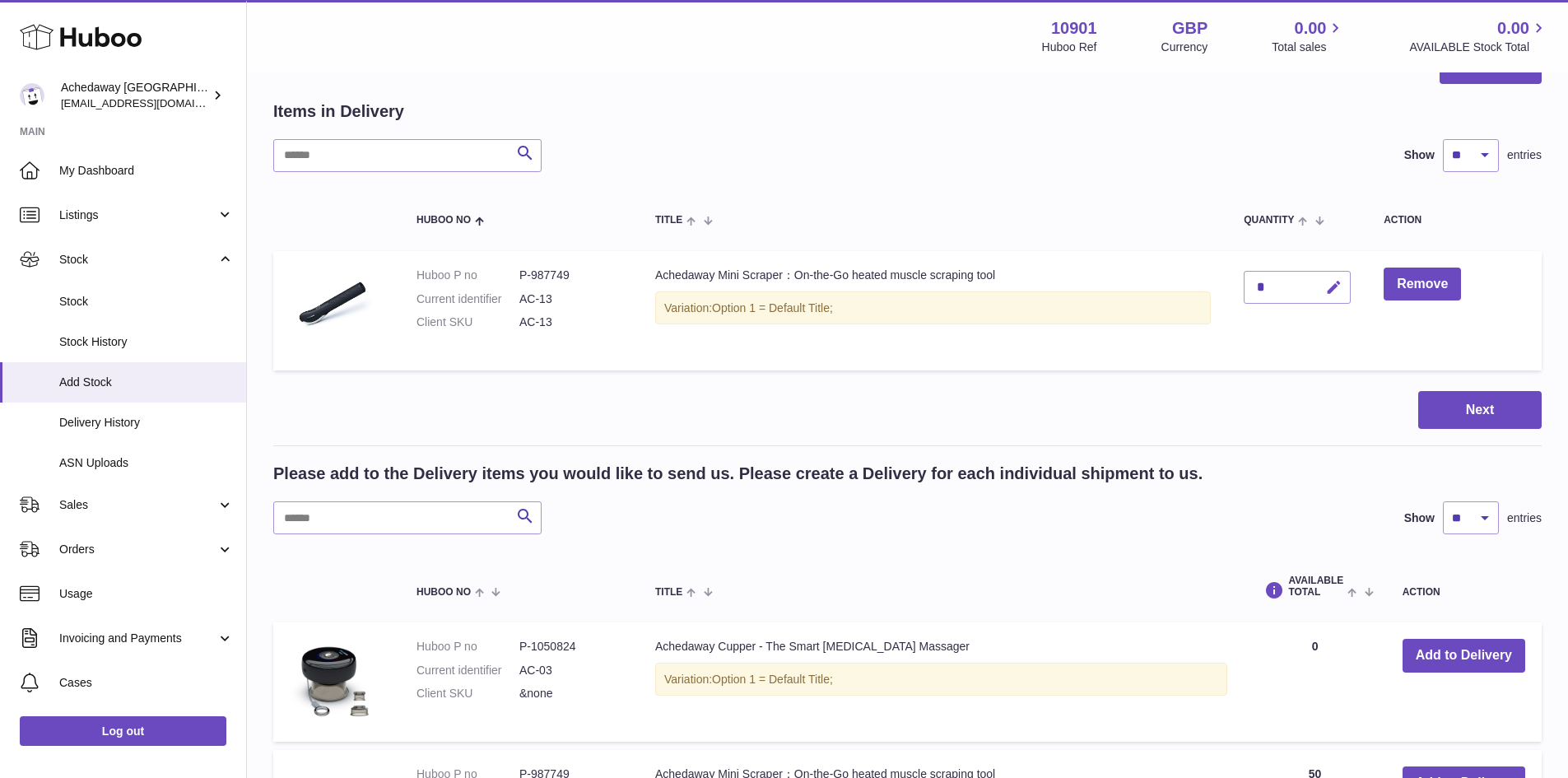
click at [1341, 287] on icon "button" at bounding box center [1333, 287] width 17 height 17
click at [1265, 283] on input "*" at bounding box center [1297, 287] width 107 height 33
type input "**"
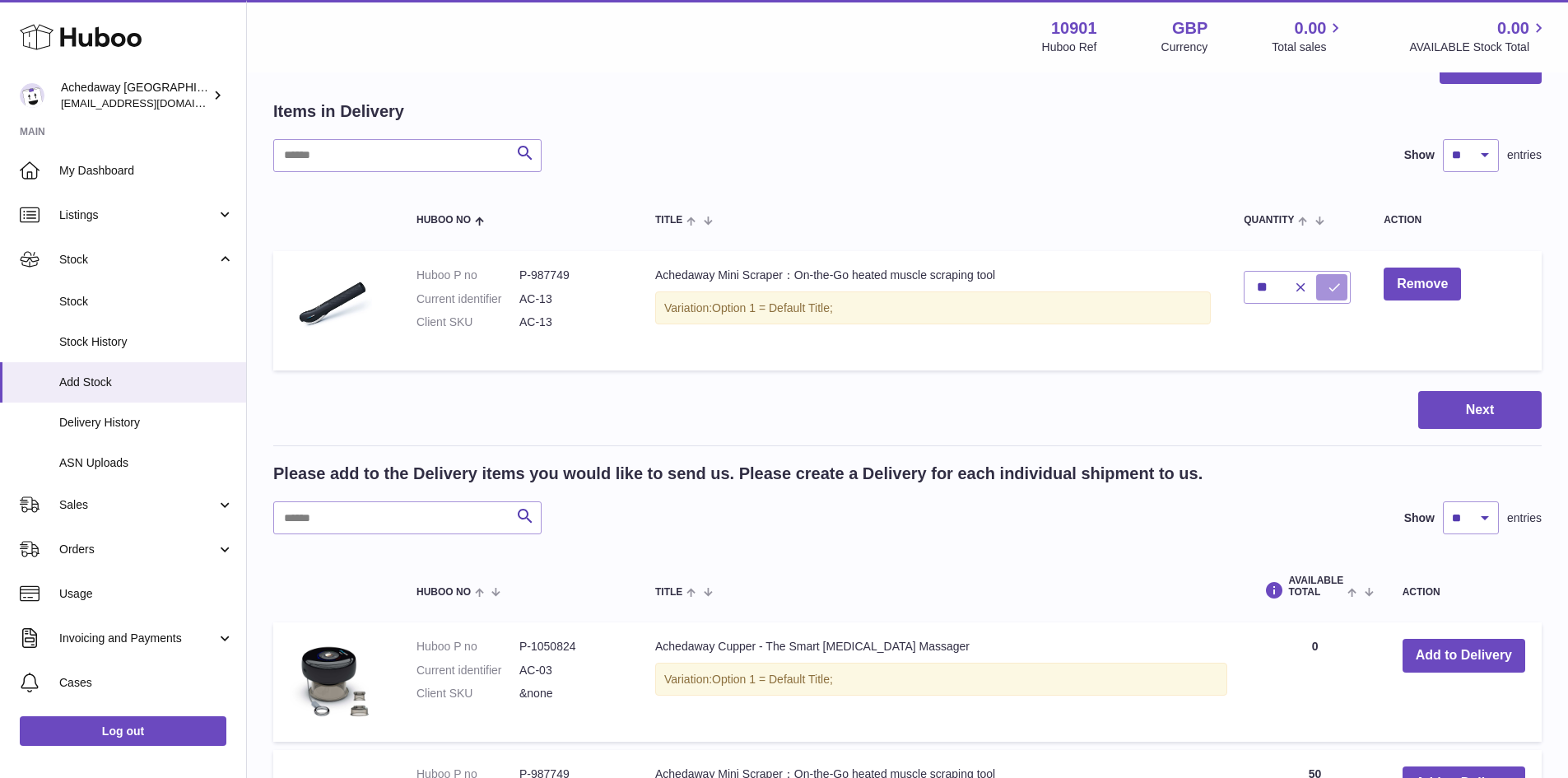
click at [1338, 292] on icon "submit" at bounding box center [1334, 287] width 15 height 15
click at [1474, 415] on button "Next" at bounding box center [1480, 410] width 124 height 39
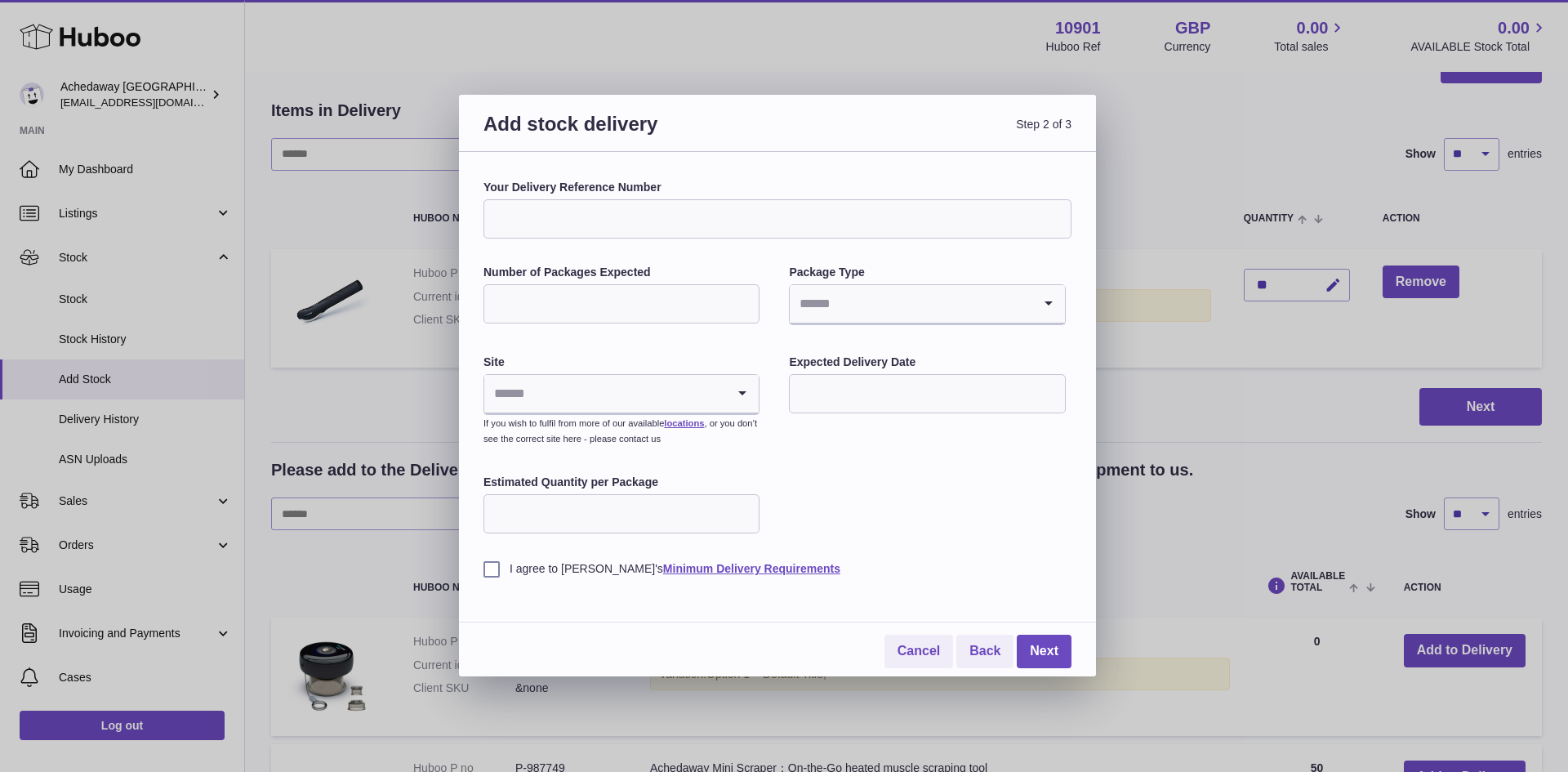
click at [604, 206] on input "Your Delivery Reference Number" at bounding box center [778, 219] width 588 height 40
drag, startPoint x: 504, startPoint y: 221, endPoint x: 470, endPoint y: 217, distance: 34.2
click at [470, 217] on div "**********" at bounding box center [777, 413] width 637 height 524
click at [514, 219] on input "**********" at bounding box center [778, 219] width 588 height 40
click at [553, 213] on input "**********" at bounding box center [778, 219] width 588 height 40
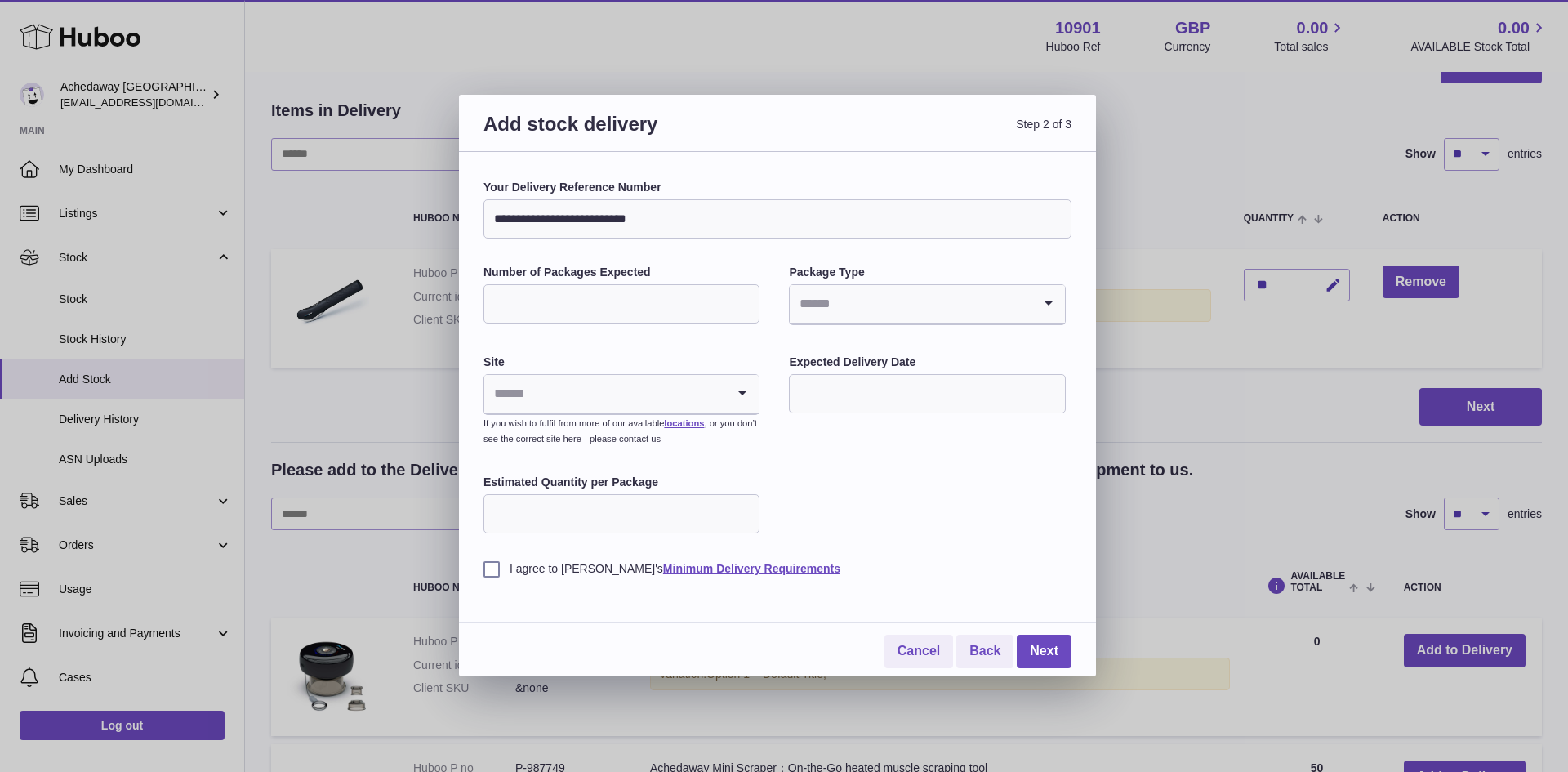
type input "**********"
click at [578, 304] on input "Number of Packages Expected" at bounding box center [621, 304] width 276 height 40
type input "*"
click at [861, 308] on input "Search for option" at bounding box center [910, 304] width 242 height 38
click at [837, 415] on li "Boxes" at bounding box center [926, 413] width 272 height 33
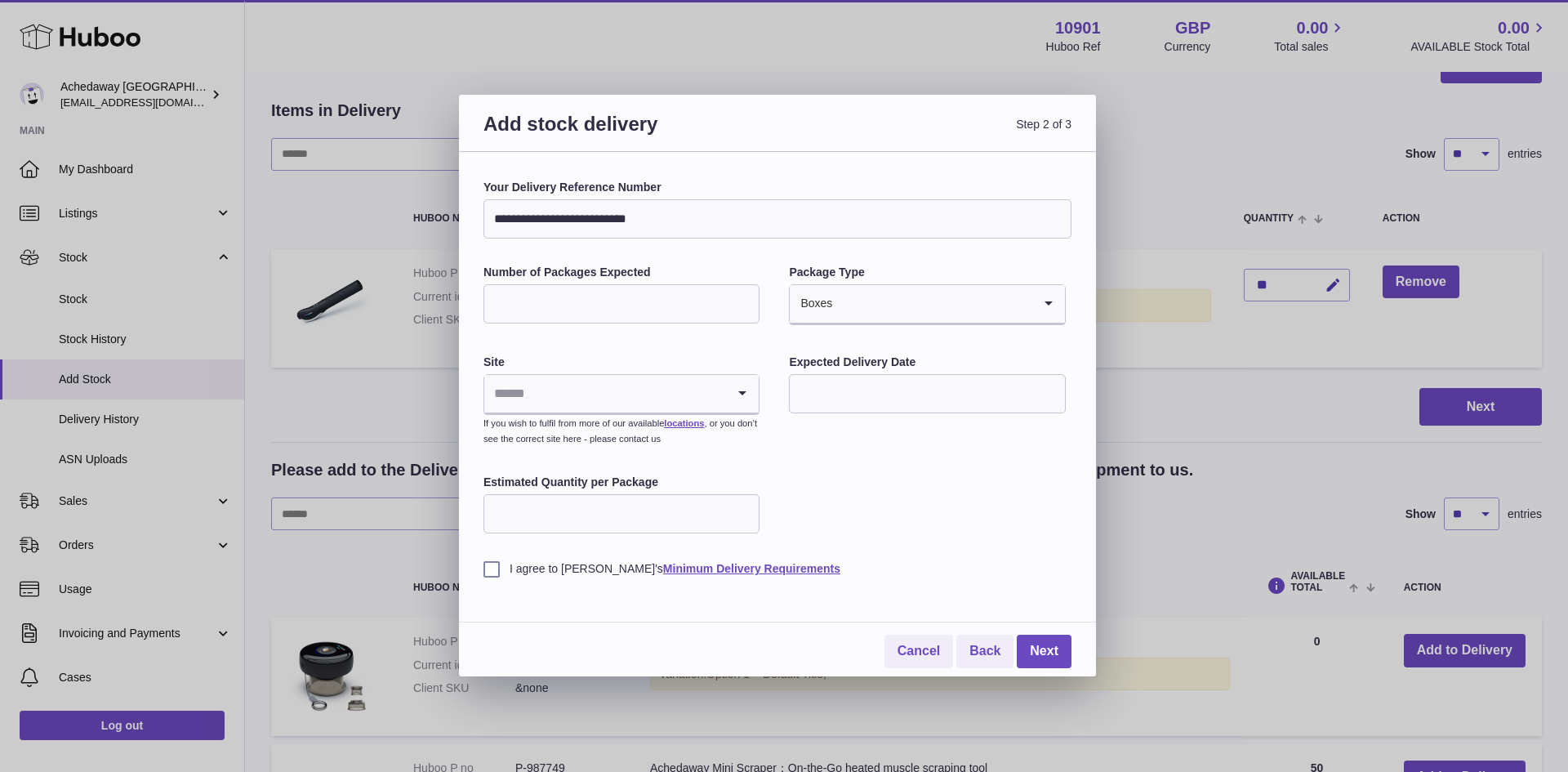
click at [558, 401] on input "Search for option" at bounding box center [605, 393] width 242 height 38
click at [587, 442] on li "🇬🇧 | Unit 2, Interplex 16" at bounding box center [621, 437] width 272 height 33
click at [880, 393] on input "text" at bounding box center [926, 394] width 276 height 40
click at [823, 597] on span "18" at bounding box center [815, 595] width 30 height 30
type input "**********"
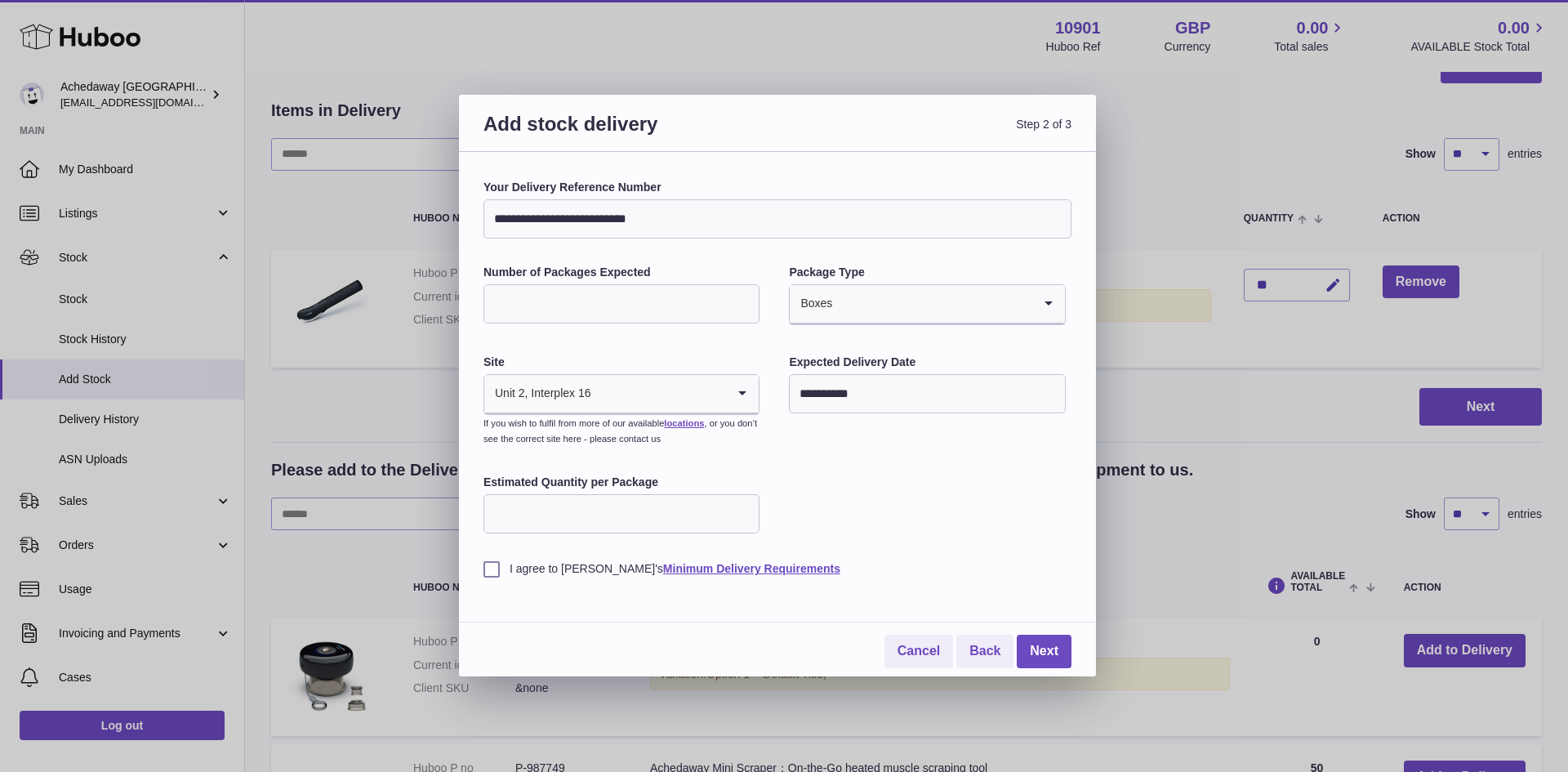
click at [646, 515] on input "Estimated Quantity per Package" at bounding box center [621, 514] width 276 height 40
type input "**"
drag, startPoint x: 827, startPoint y: 500, endPoint x: 805, endPoint y: 509, distance: 23.8
click at [828, 500] on div "**********" at bounding box center [778, 378] width 588 height 397
click at [509, 576] on label "I agree to [PERSON_NAME]'s Minimum Delivery Requirements" at bounding box center [778, 569] width 588 height 16
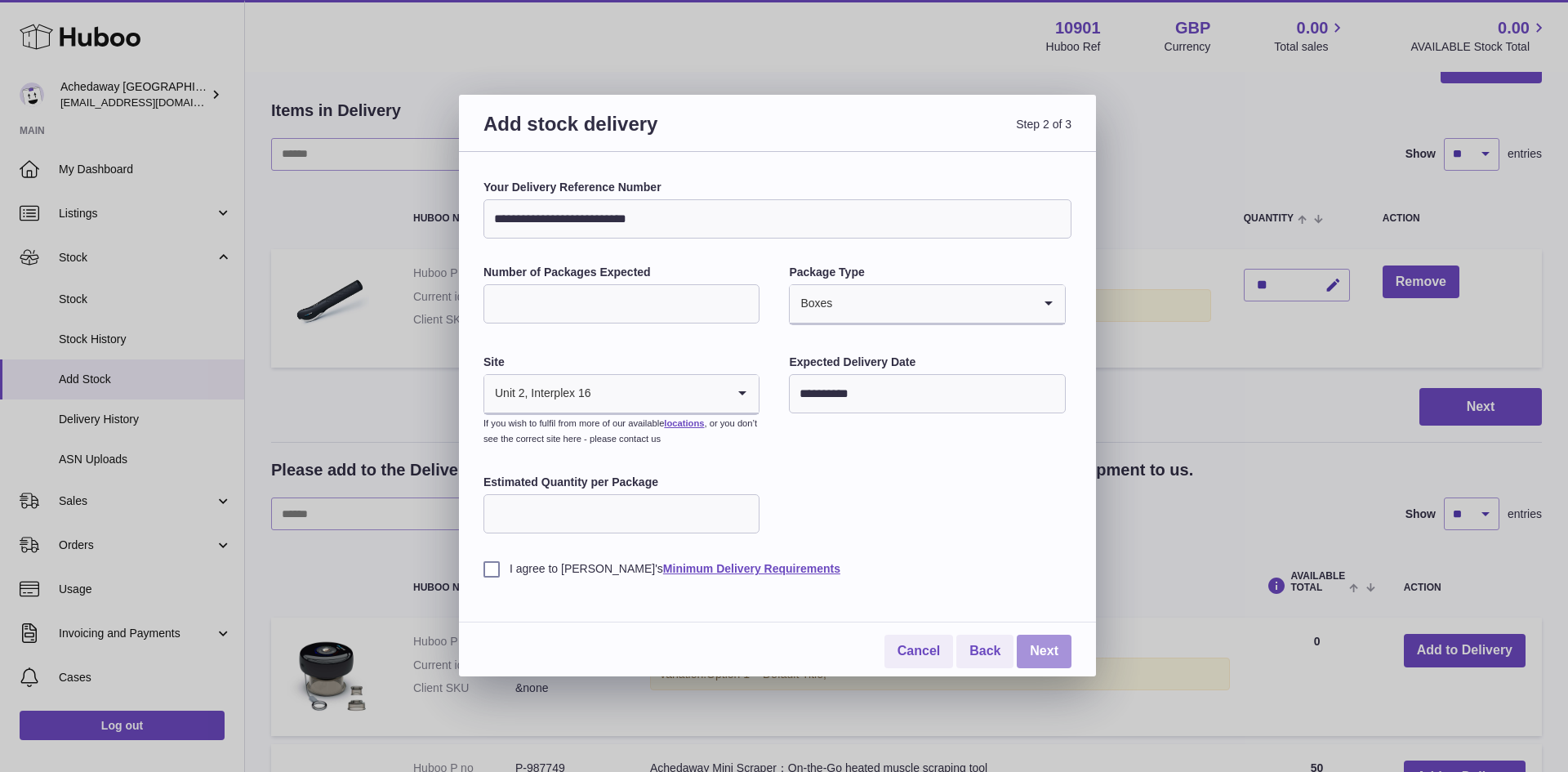
click at [1061, 651] on link "Next" at bounding box center [1043, 652] width 54 height 34
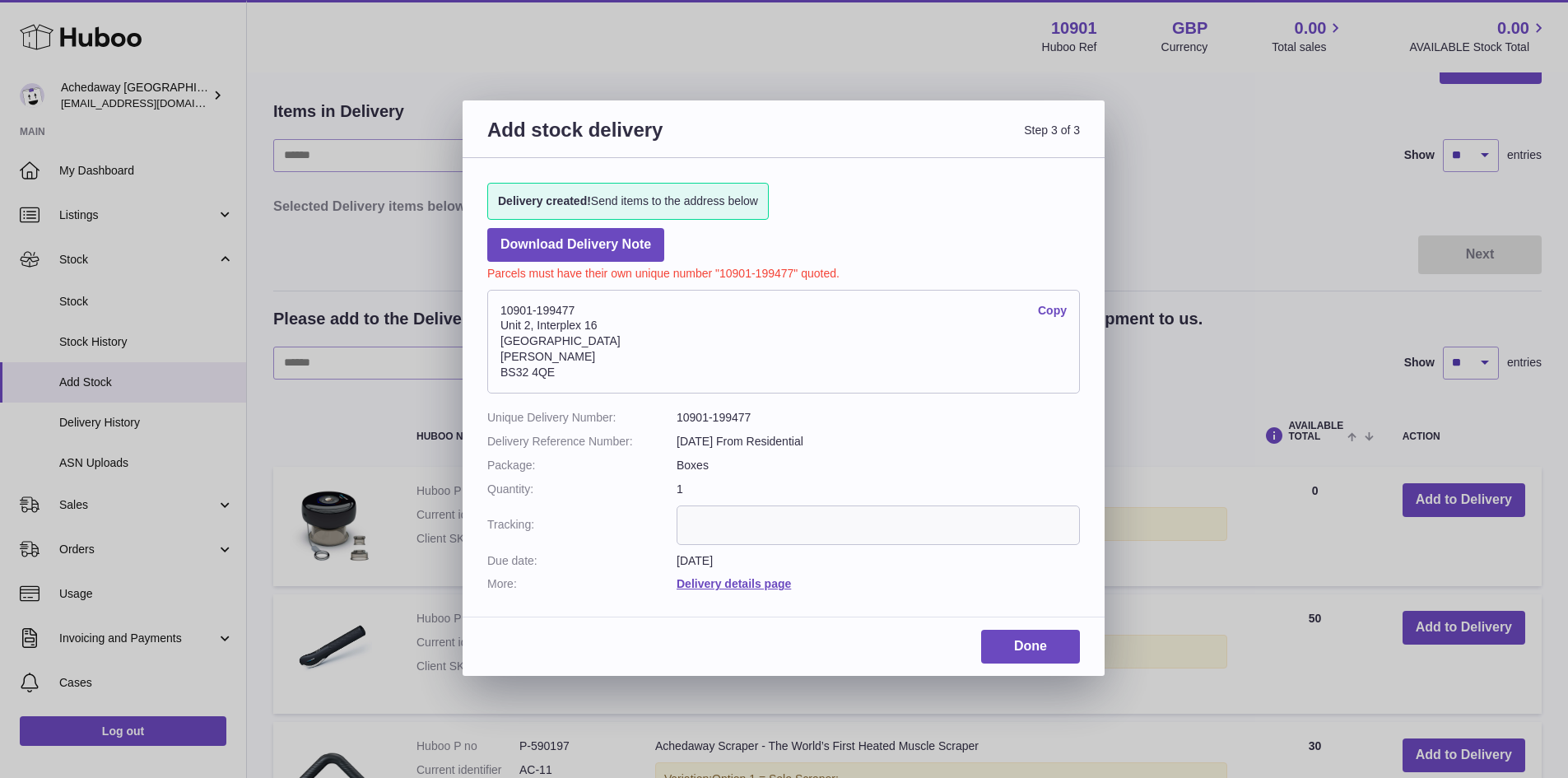
click at [762, 518] on input "text" at bounding box center [879, 525] width 403 height 40
